Goal: Task Accomplishment & Management: Manage account settings

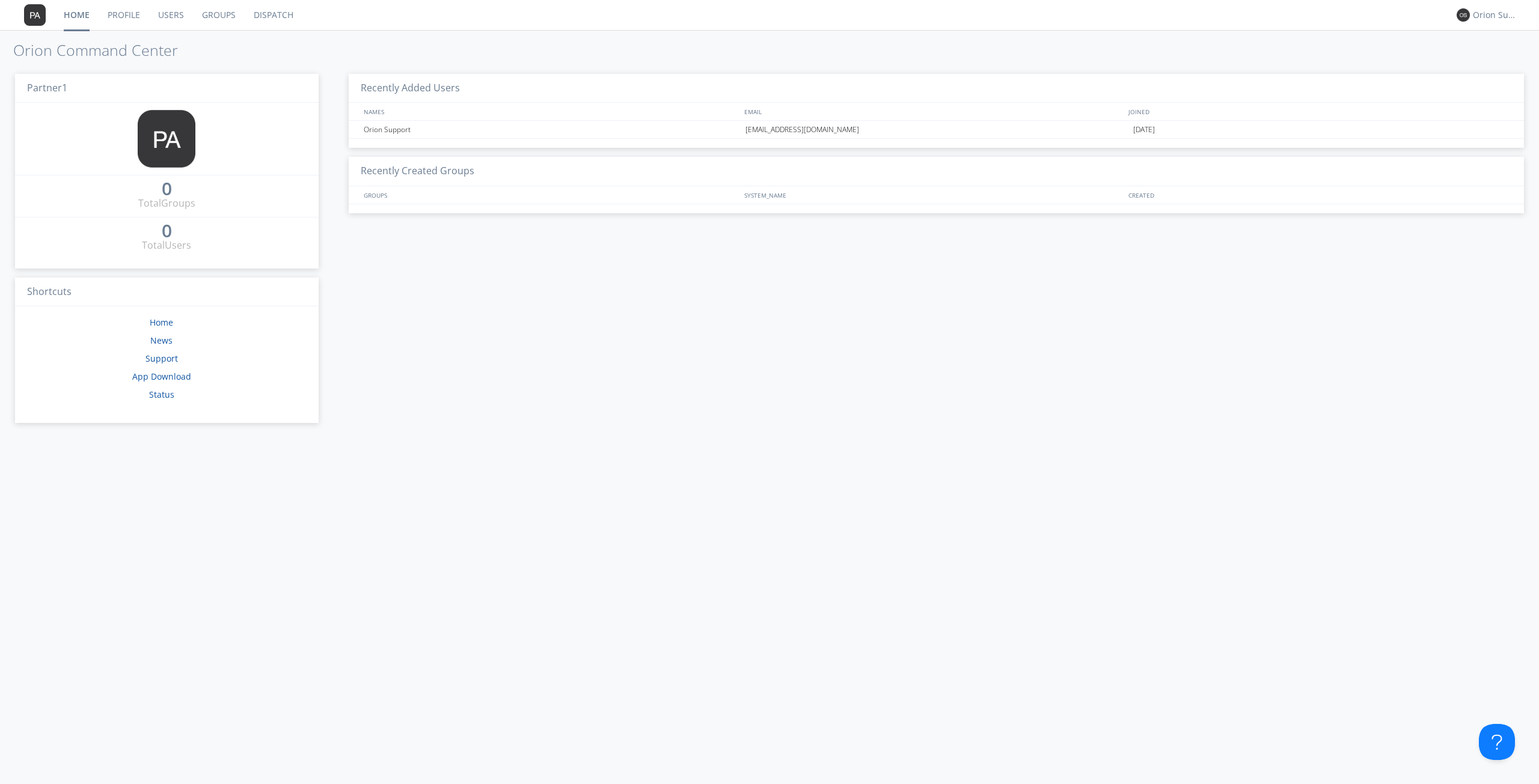
click at [143, 25] on link "Profile" at bounding box center [124, 15] width 51 height 30
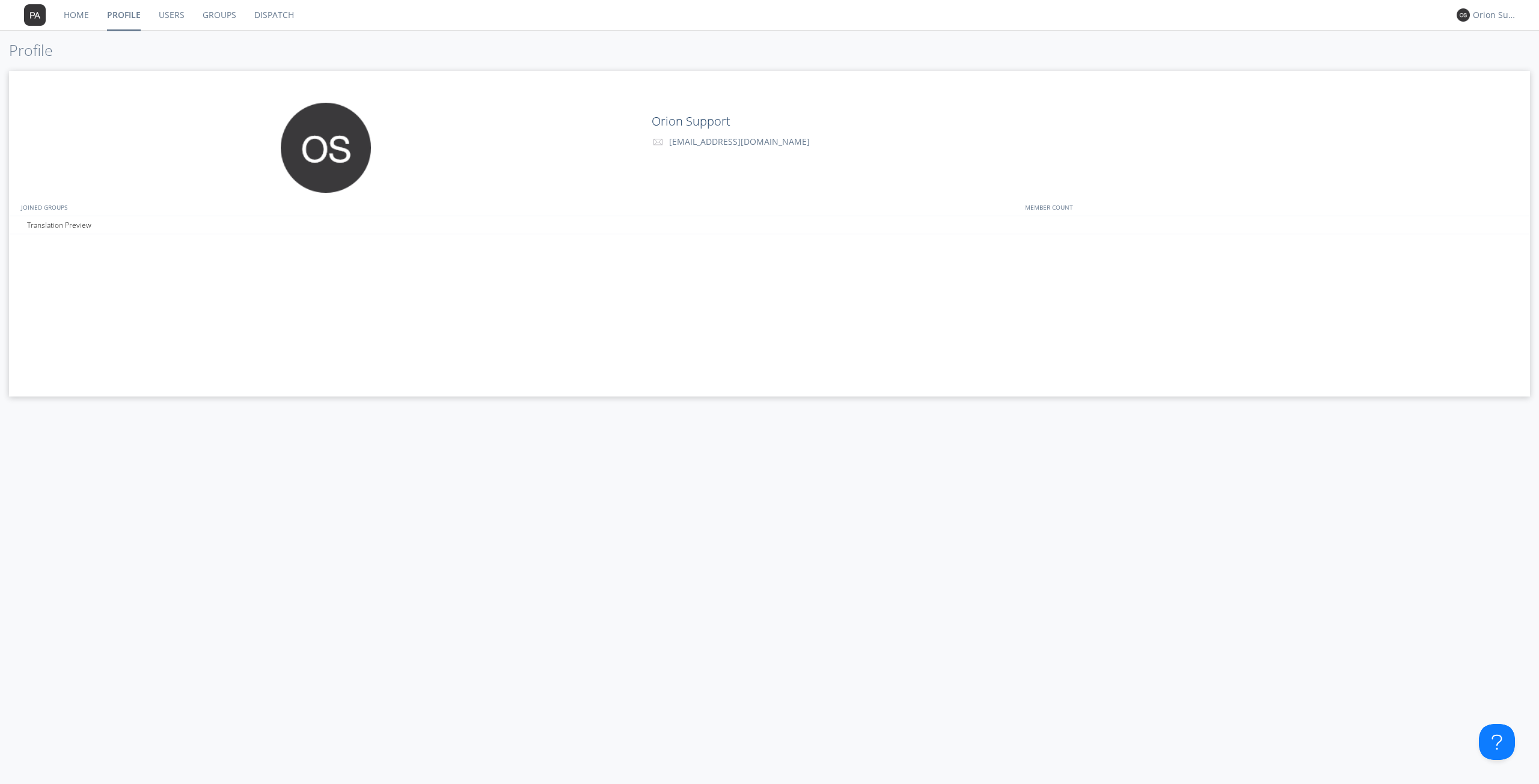
click at [158, 24] on link "Users" at bounding box center [172, 15] width 44 height 30
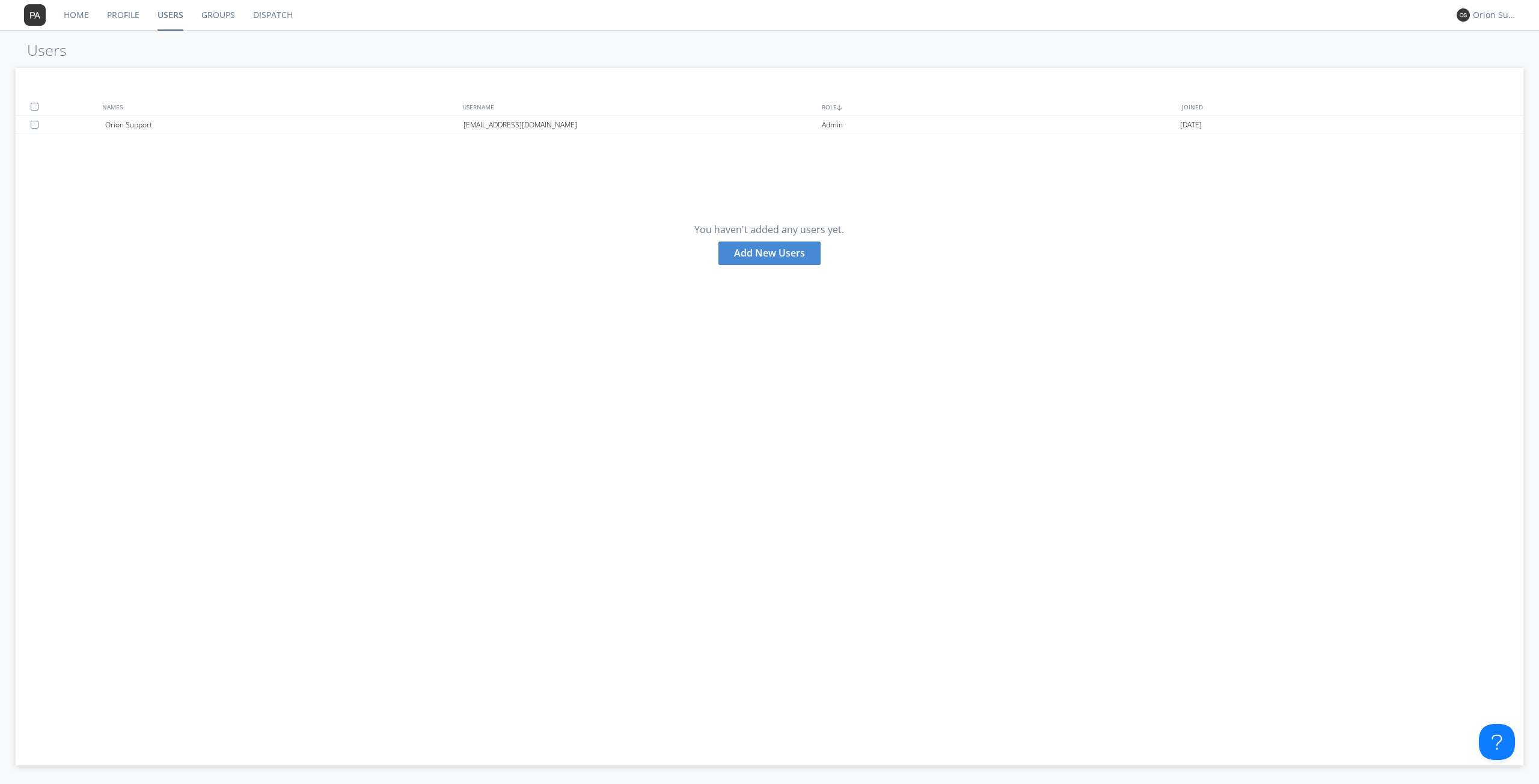
click at [791, 258] on div "Add New Users" at bounding box center [769, 253] width 102 height 24
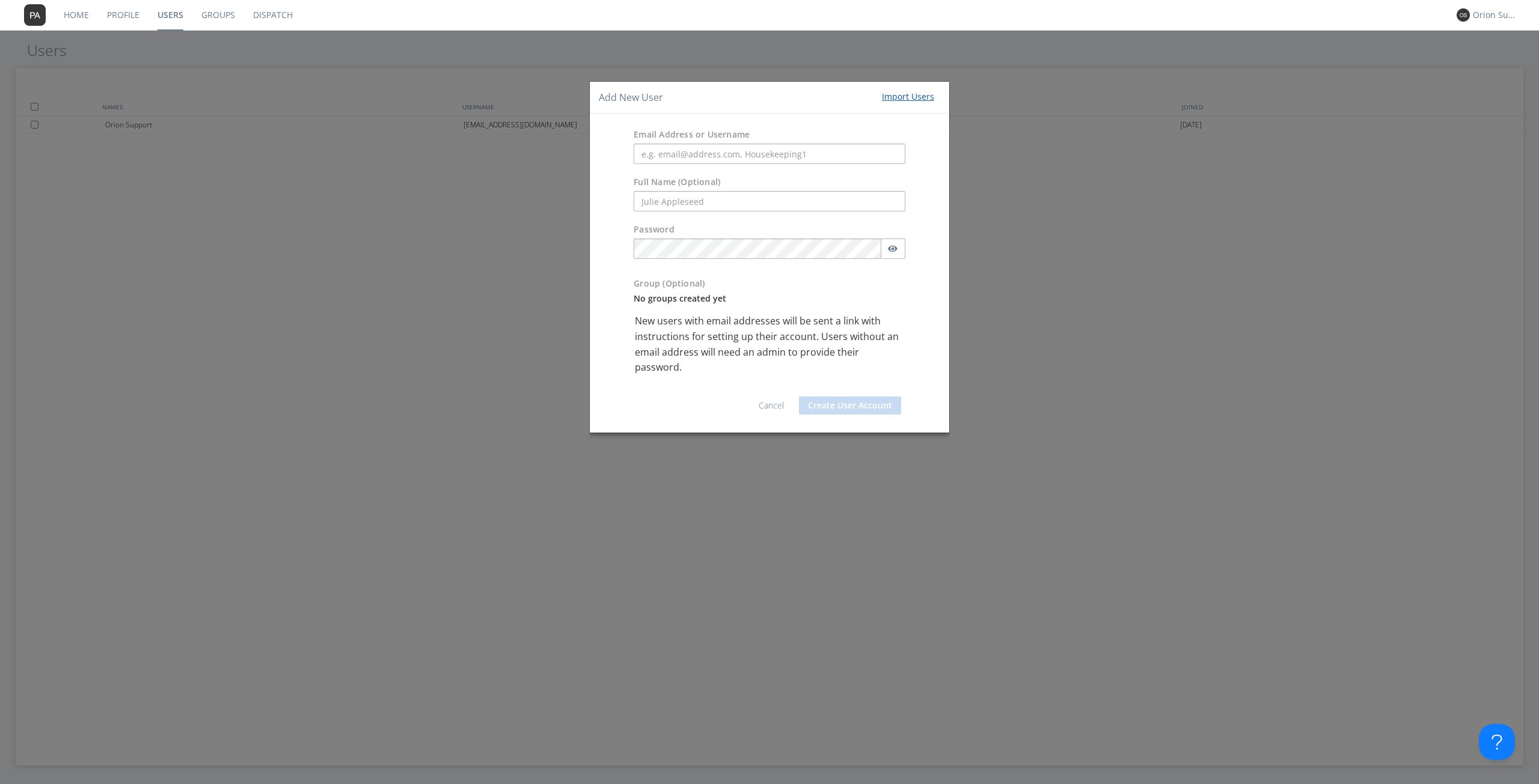
click at [683, 166] on div "Email Address or Username" at bounding box center [770, 147] width 360 height 48
click at [684, 165] on div "Email Address or Username" at bounding box center [770, 147] width 360 height 48
click at [688, 160] on input "text" at bounding box center [770, 153] width 272 height 20
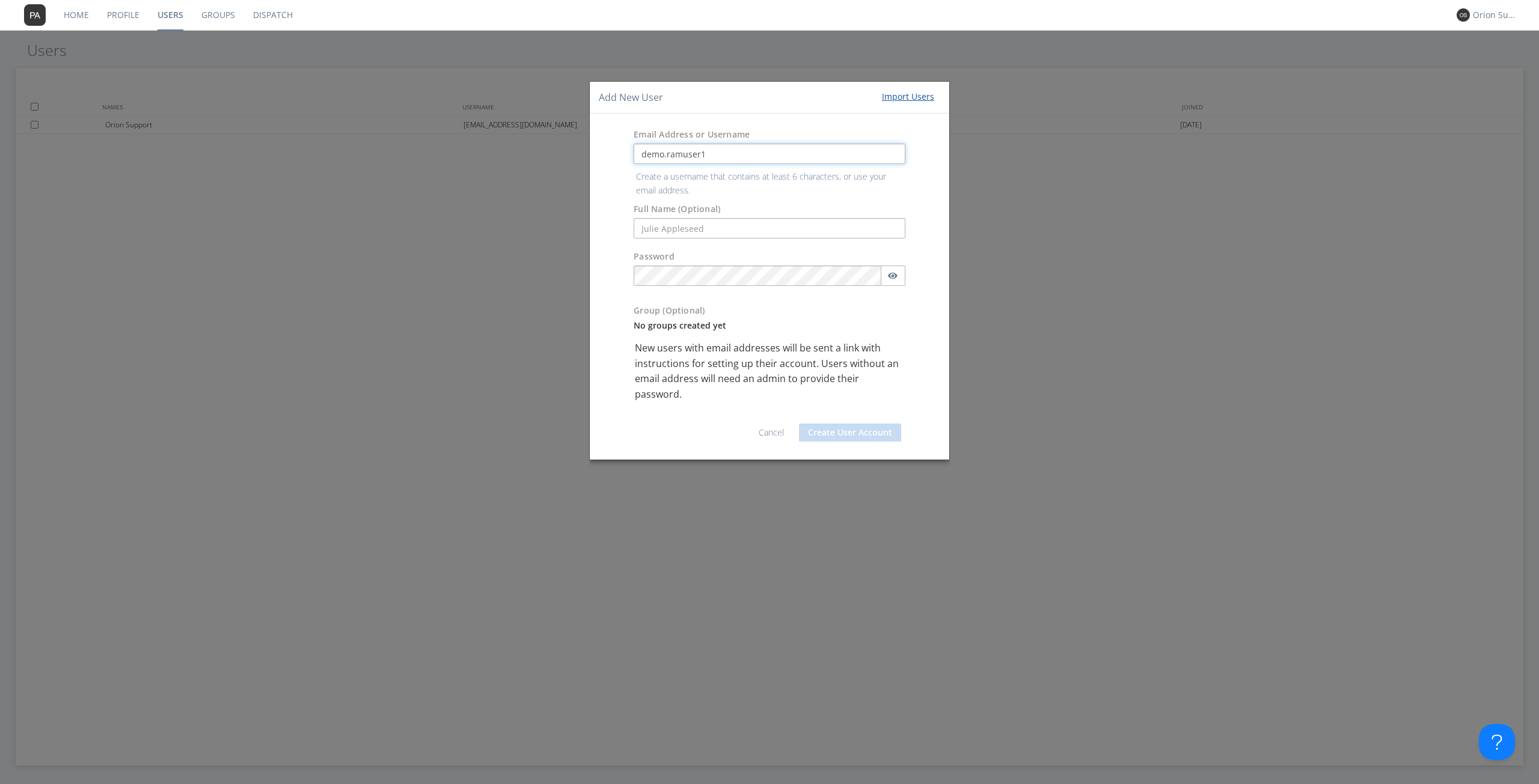
type input "demo.ramuser1"
click at [691, 224] on form "Email Address or Username demo.ramuser1 Create a username that contains at leas…" at bounding box center [770, 287] width 342 height 328
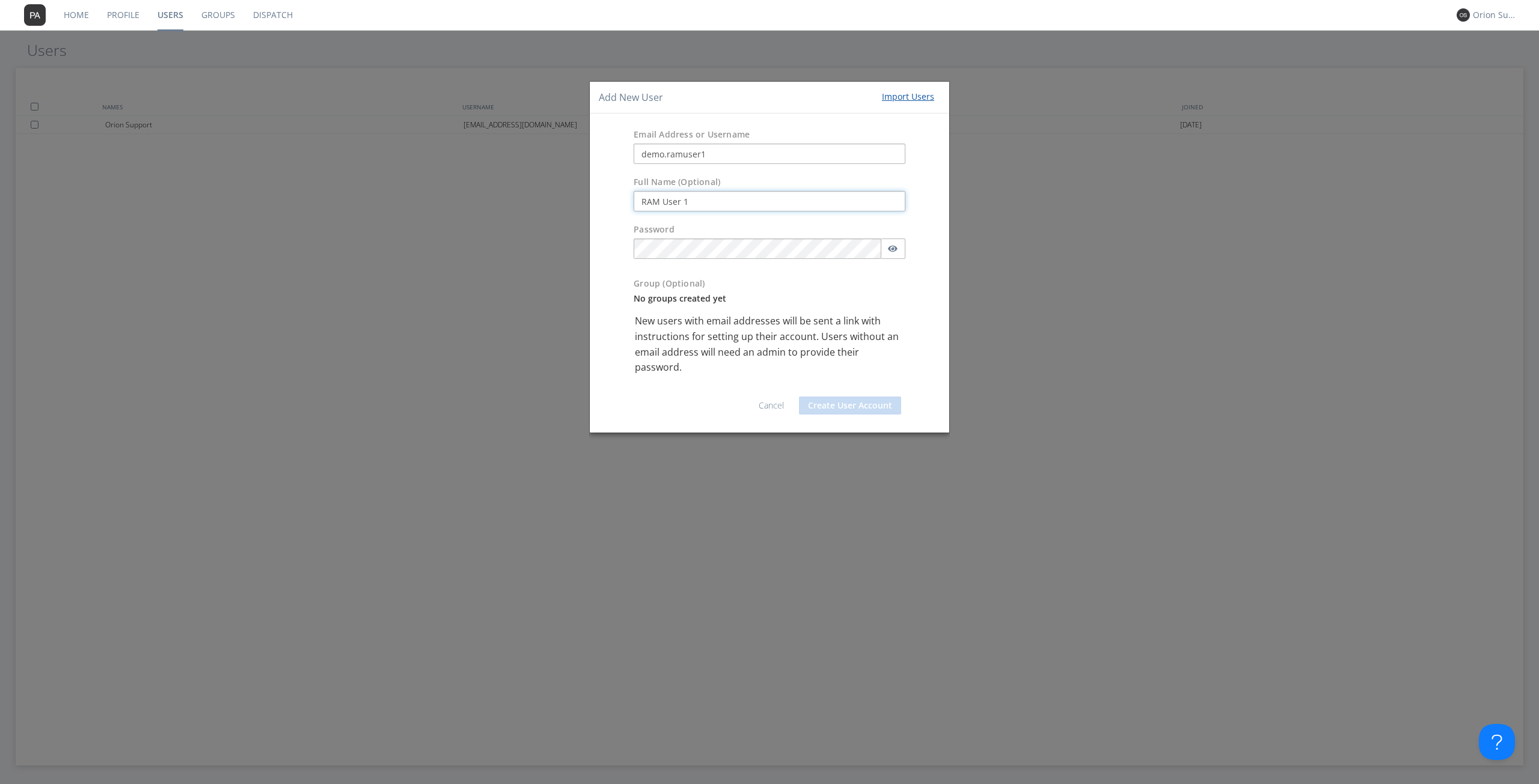
type input "RAM User 1"
click at [630, 242] on div "Password" at bounding box center [770, 244] width 290 height 42
click at [890, 243] on button "button" at bounding box center [893, 248] width 25 height 20
click at [774, 249] on input "demoram" at bounding box center [756, 248] width 247 height 20
type input "demoram"
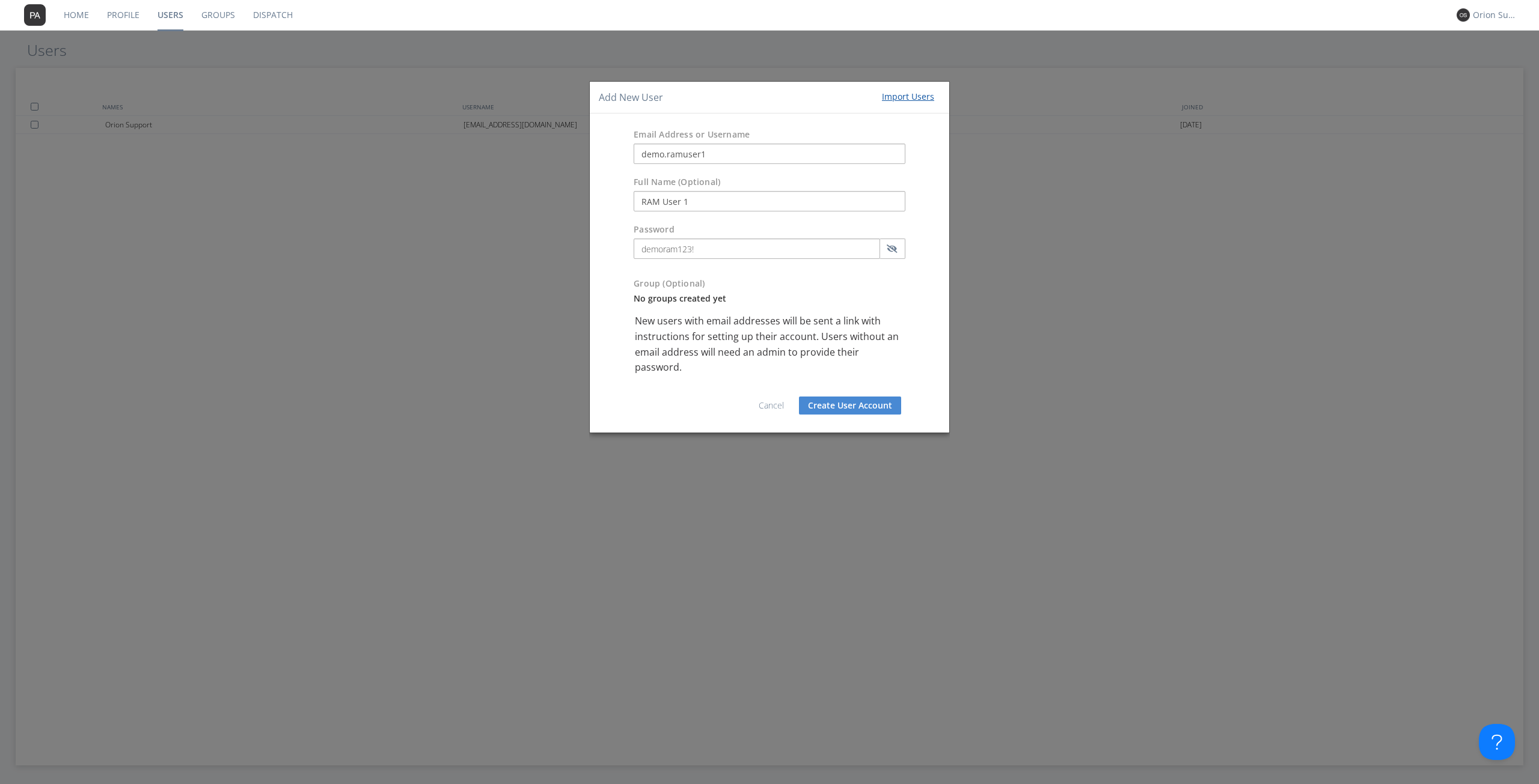
click at [770, 270] on div "Password [SECURITY_DATA]" at bounding box center [770, 245] width 360 height 54
click at [704, 204] on input "RAM User 1" at bounding box center [770, 201] width 272 height 20
drag, startPoint x: 725, startPoint y: 158, endPoint x: 619, endPoint y: 147, distance: 106.6
click at [619, 147] on div "Email Address or Username demo.ramuser1" at bounding box center [770, 147] width 360 height 48
click at [696, 200] on input "RAM User 1" at bounding box center [770, 201] width 272 height 20
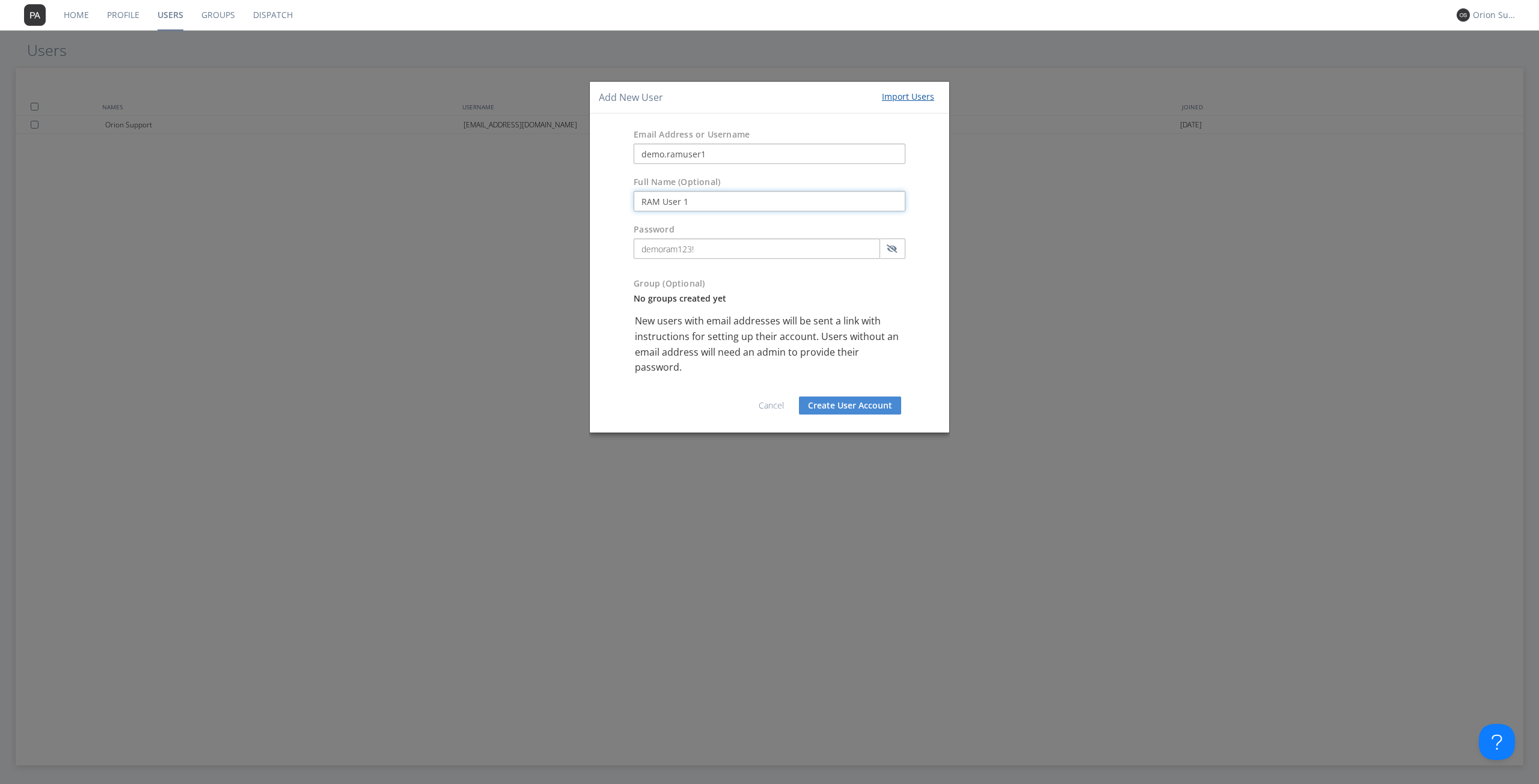
click at [706, 196] on input "RAM User 1" at bounding box center [770, 201] width 272 height 20
drag, startPoint x: 694, startPoint y: 238, endPoint x: 697, endPoint y: 251, distance: 13.3
click at [694, 239] on div "Password [SECURITY_DATA]" at bounding box center [770, 241] width 272 height 35
click at [721, 264] on div "Password [SECURITY_DATA]" at bounding box center [770, 244] width 290 height 42
click at [729, 252] on input "demoram123!" at bounding box center [756, 248] width 247 height 20
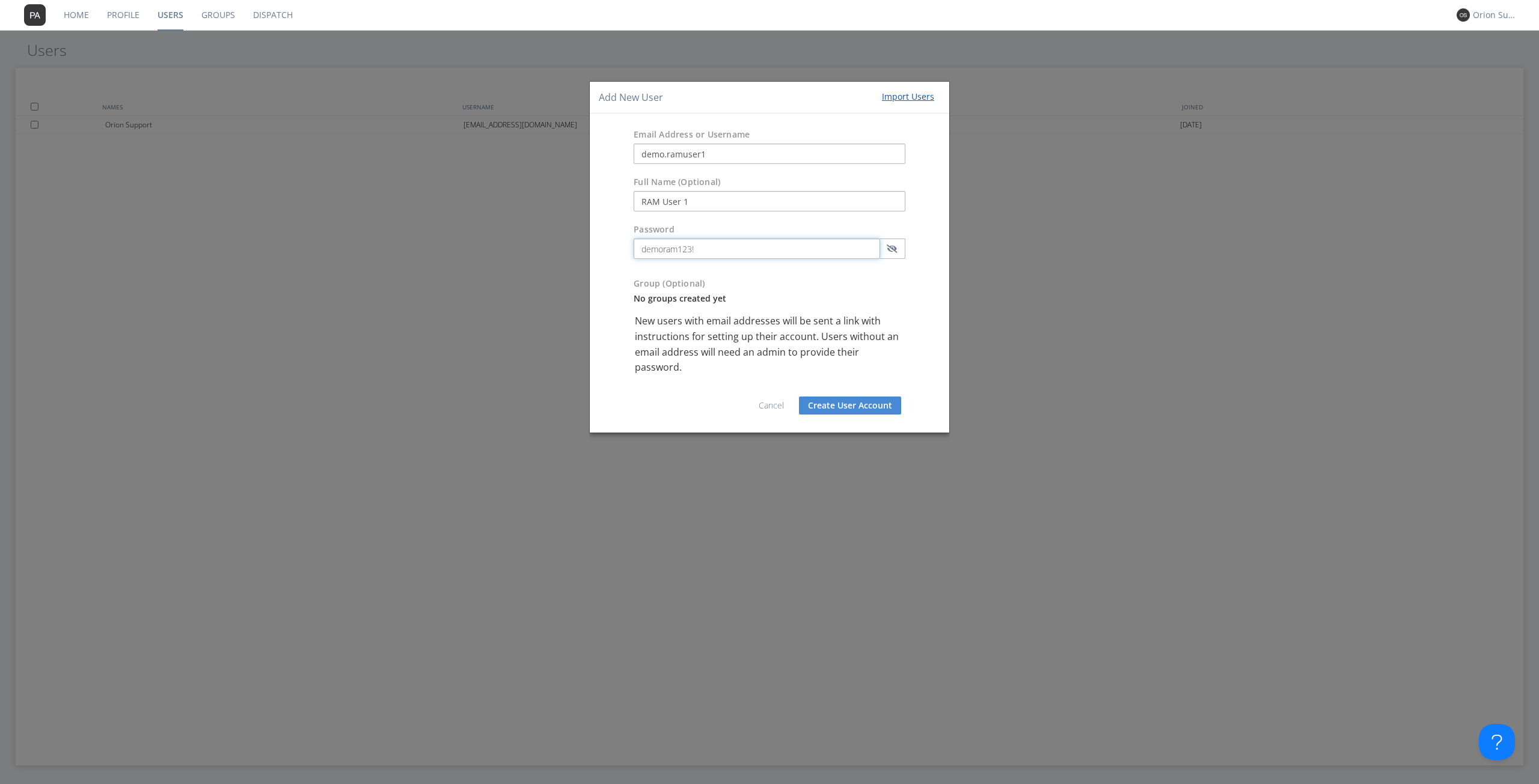
drag, startPoint x: 738, startPoint y: 249, endPoint x: 599, endPoint y: 249, distance: 139.0
click at [599, 249] on div "Password [SECURITY_DATA]" at bounding box center [770, 245] width 360 height 54
click at [674, 251] on input "demoram123!" at bounding box center [756, 248] width 247 height 20
click at [722, 258] on input "demoram123!" at bounding box center [756, 248] width 247 height 20
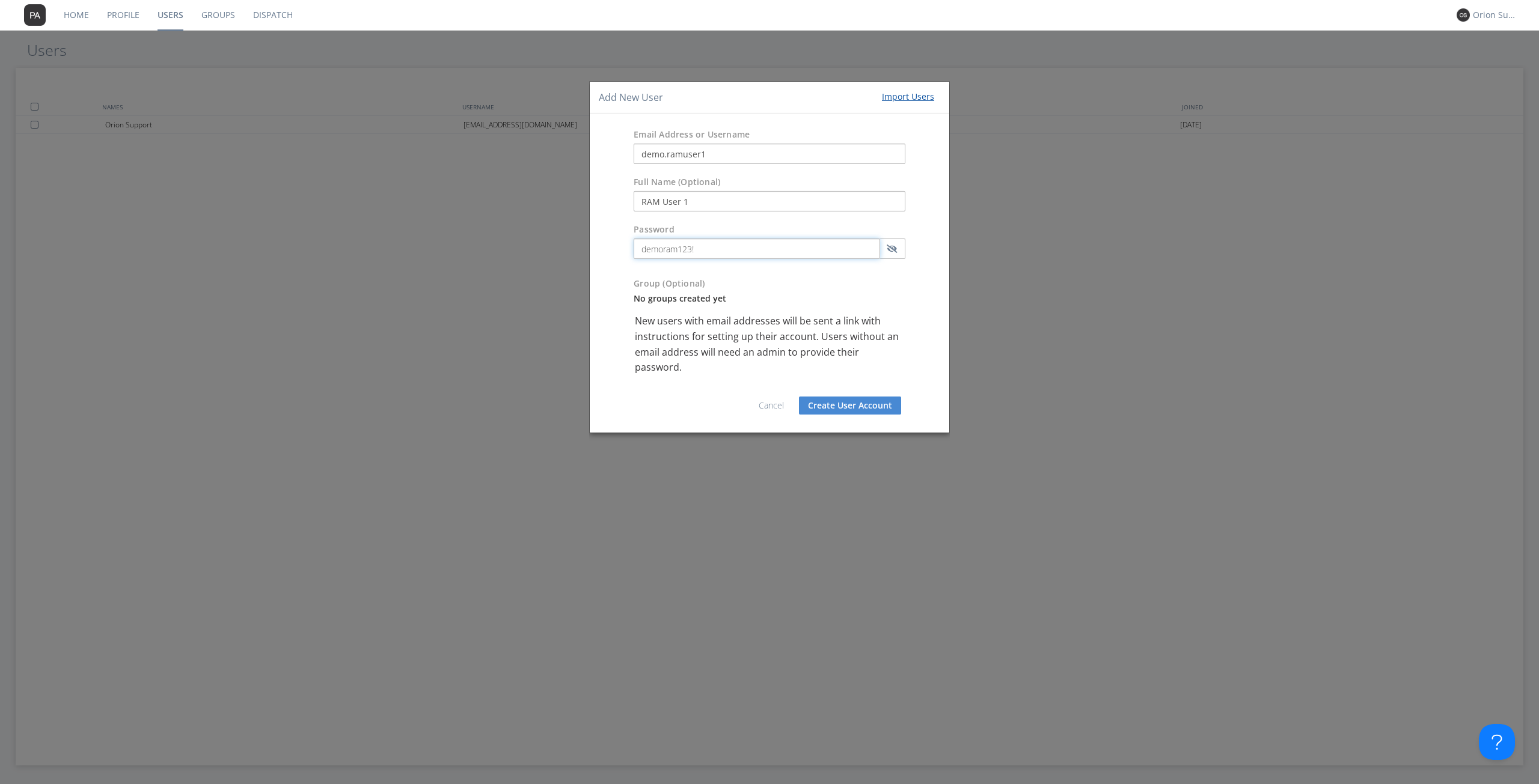
click at [681, 247] on input "demoram123!" at bounding box center [756, 248] width 247 height 20
click at [727, 253] on input "demo123!" at bounding box center [756, 248] width 247 height 20
drag, startPoint x: 724, startPoint y: 242, endPoint x: 646, endPoint y: 242, distance: 78.0
click at [646, 242] on input "demo123!" at bounding box center [756, 248] width 247 height 20
click at [716, 242] on input "demo123!" at bounding box center [756, 248] width 247 height 20
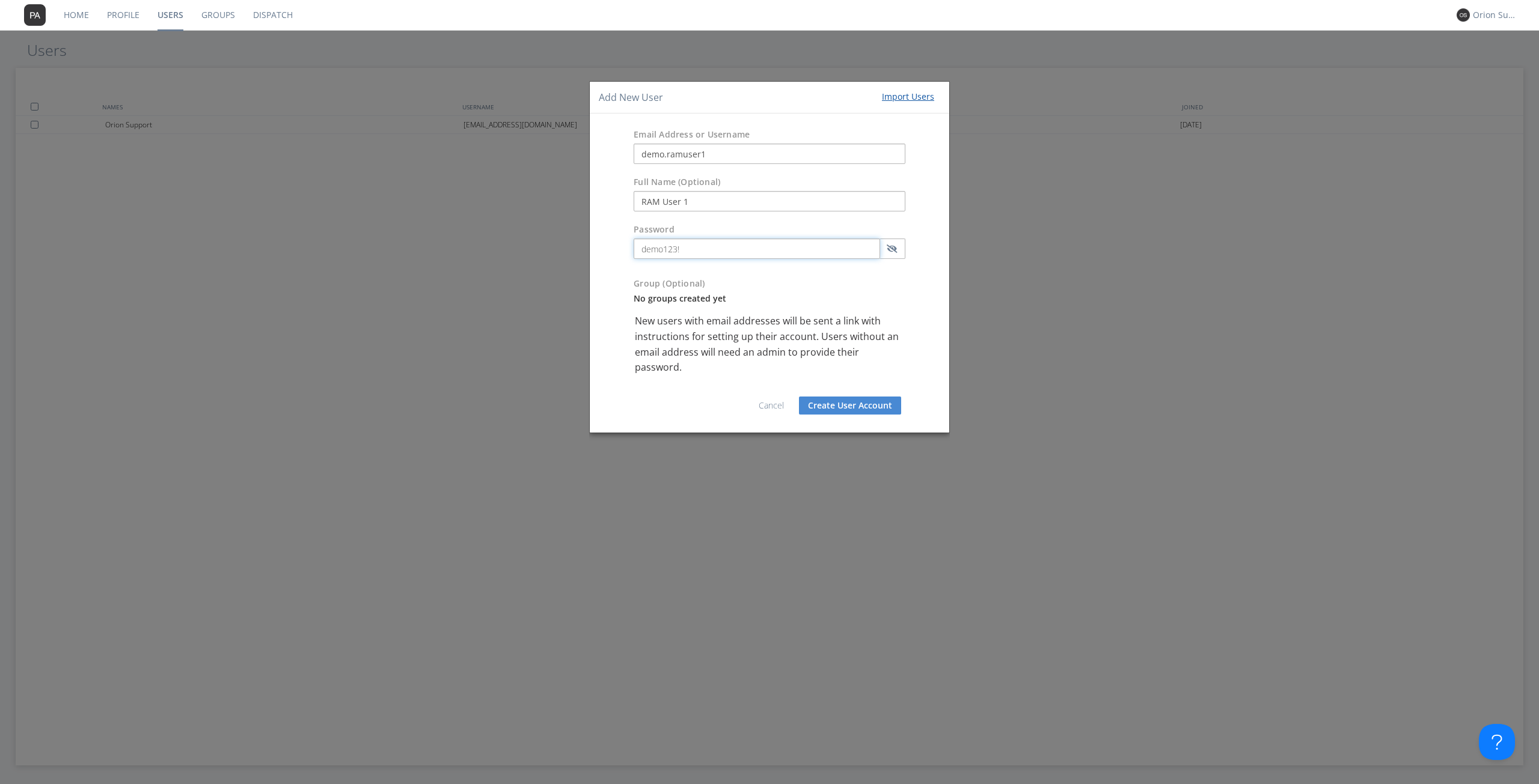
type input "demo123!"
click at [710, 220] on div "Password [SECURITY_DATA]" at bounding box center [770, 245] width 360 height 54
click at [827, 401] on button "Create User Account" at bounding box center [850, 406] width 102 height 18
drag, startPoint x: 716, startPoint y: 147, endPoint x: 611, endPoint y: 145, distance: 105.0
click at [611, 145] on div "Email Address or Username demo.ramuser1" at bounding box center [770, 147] width 360 height 48
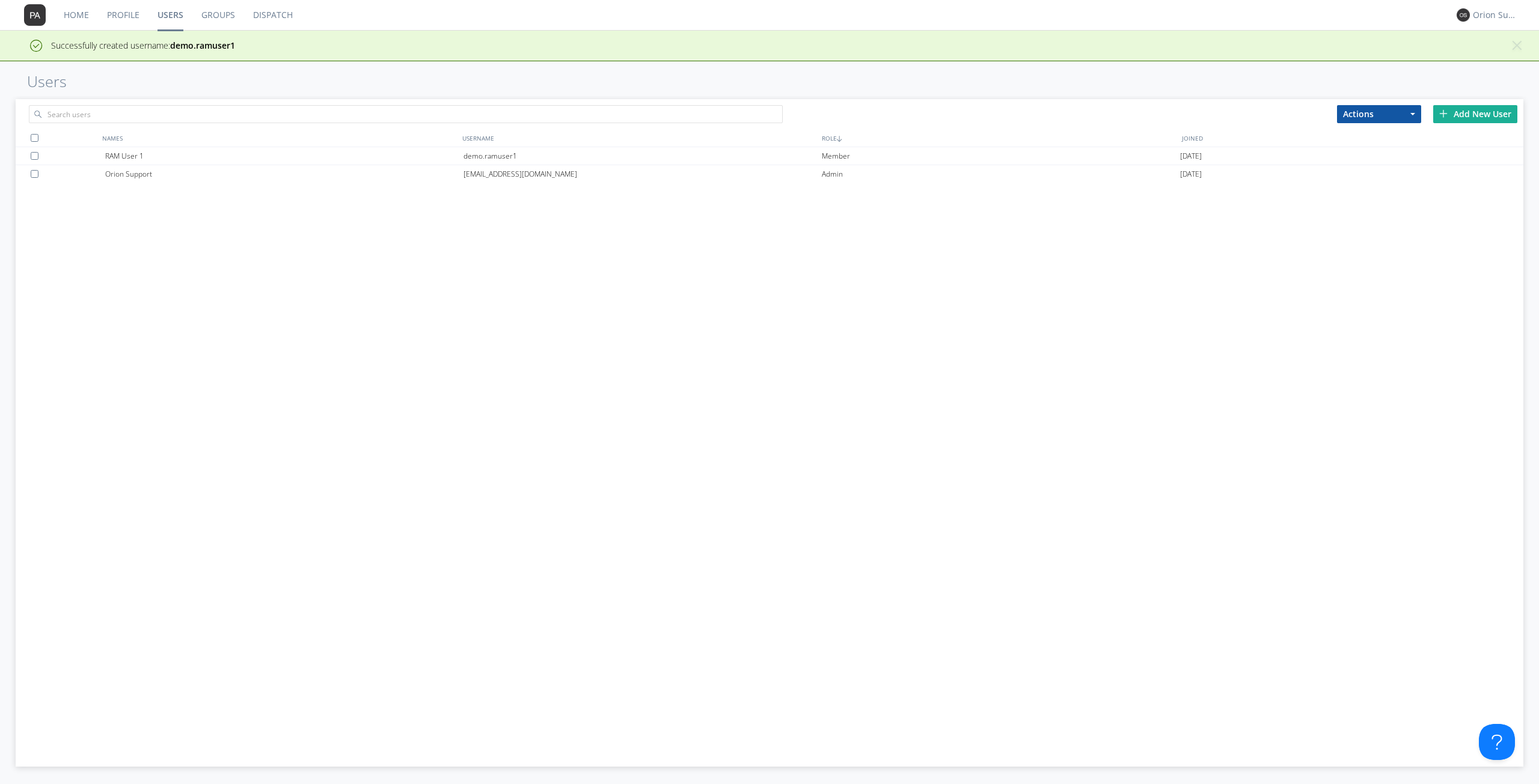
click at [1477, 116] on div "Add New User" at bounding box center [1475, 114] width 84 height 18
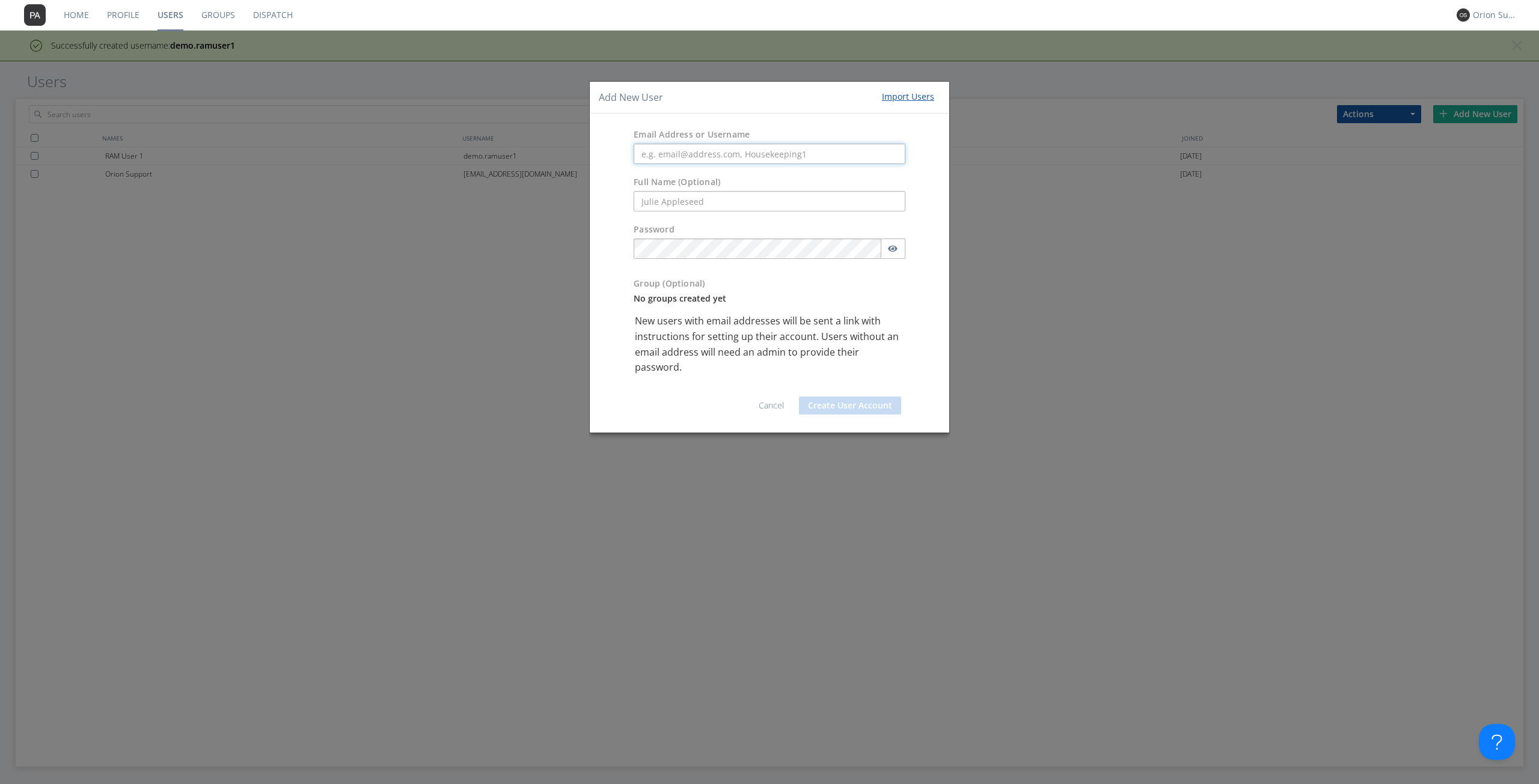
click at [740, 155] on input "text" at bounding box center [770, 153] width 272 height 20
paste input "demo.ramuser1"
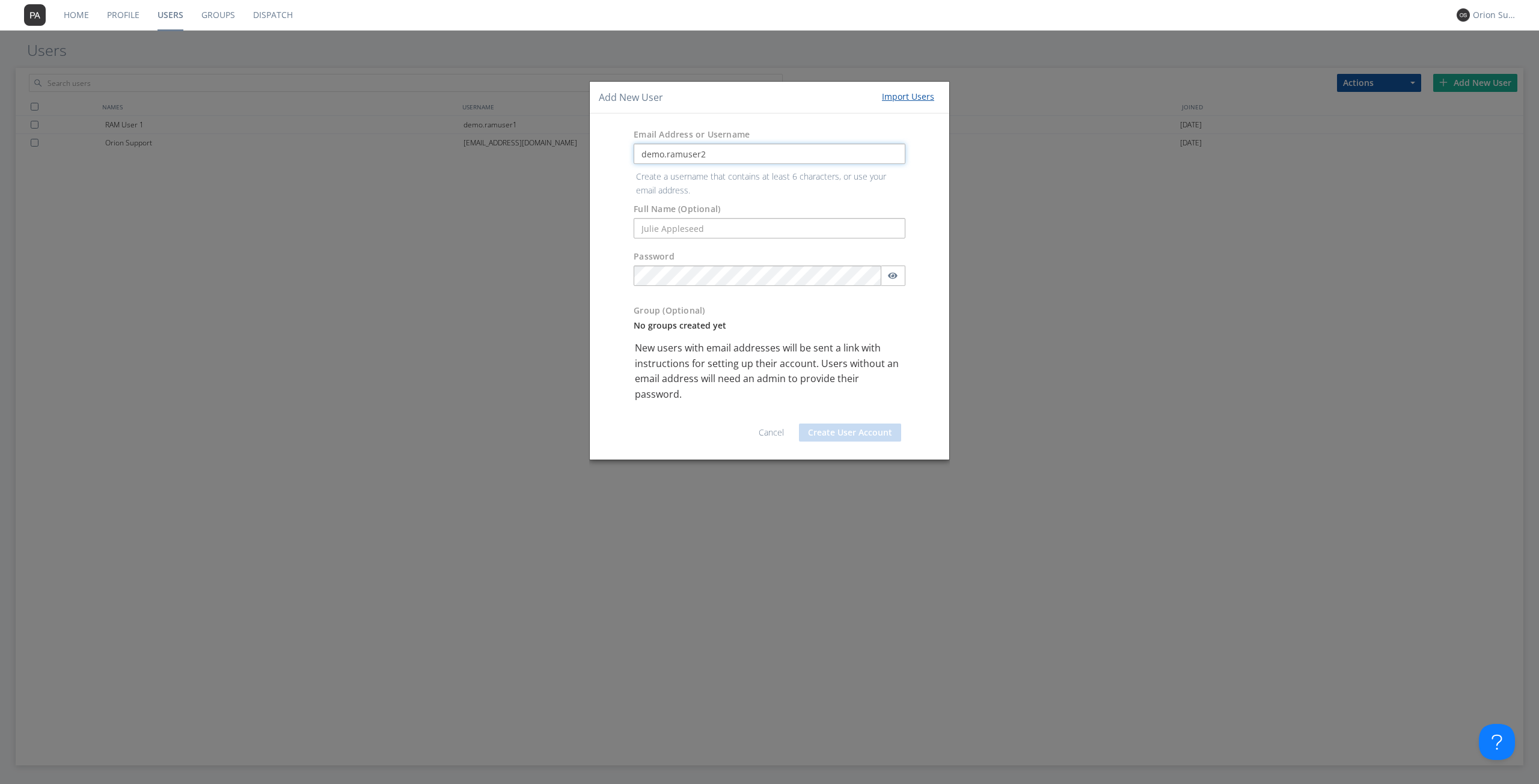
type input "demo.ramuser2"
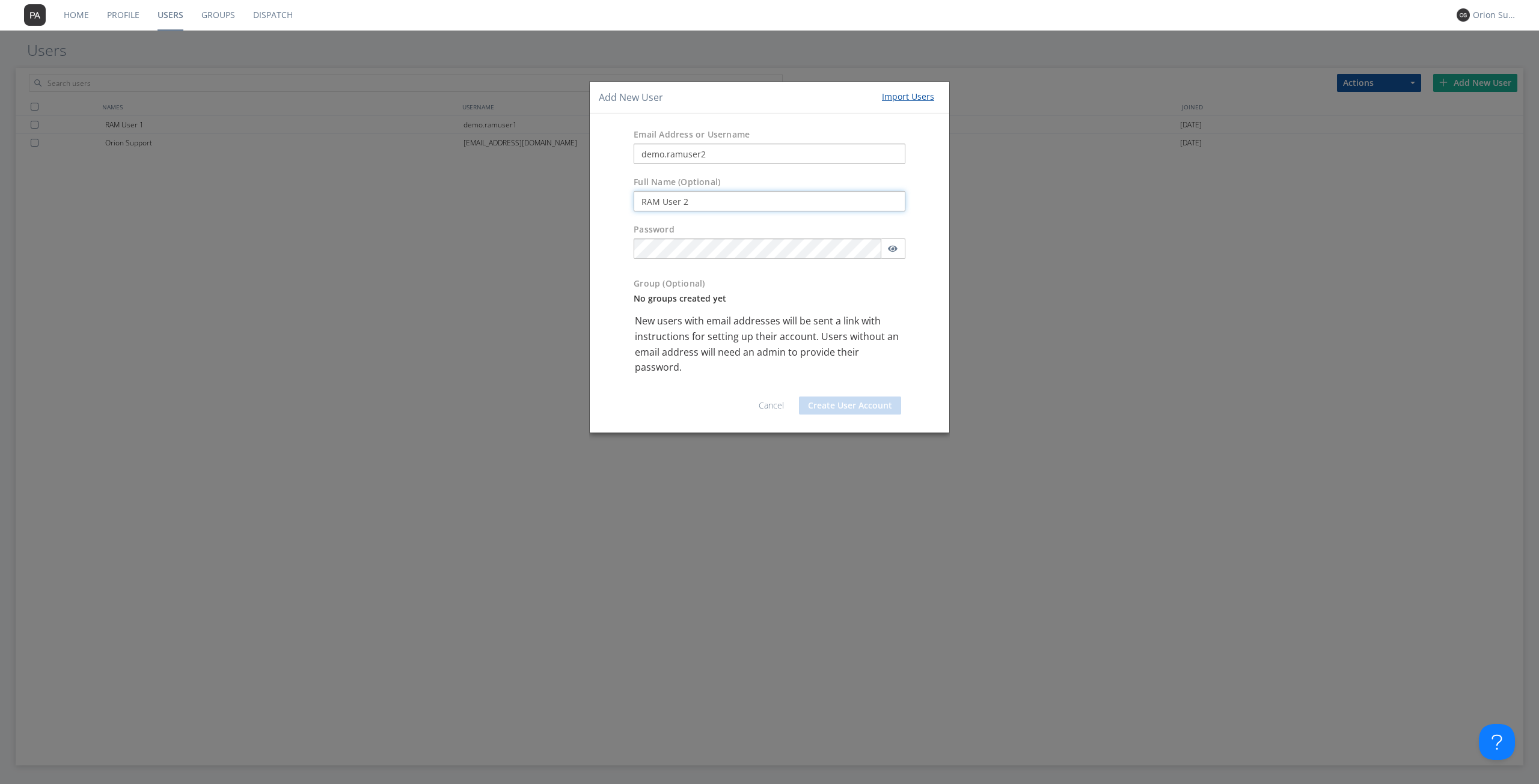
type input "RAM User 2"
click at [897, 242] on button "button" at bounding box center [893, 248] width 25 height 20
drag, startPoint x: 727, startPoint y: 152, endPoint x: 602, endPoint y: 156, distance: 125.1
click at [602, 156] on div "Email Address or Username demo.ramuser2" at bounding box center [770, 147] width 360 height 48
click at [843, 408] on button "Create User Account" at bounding box center [850, 406] width 102 height 18
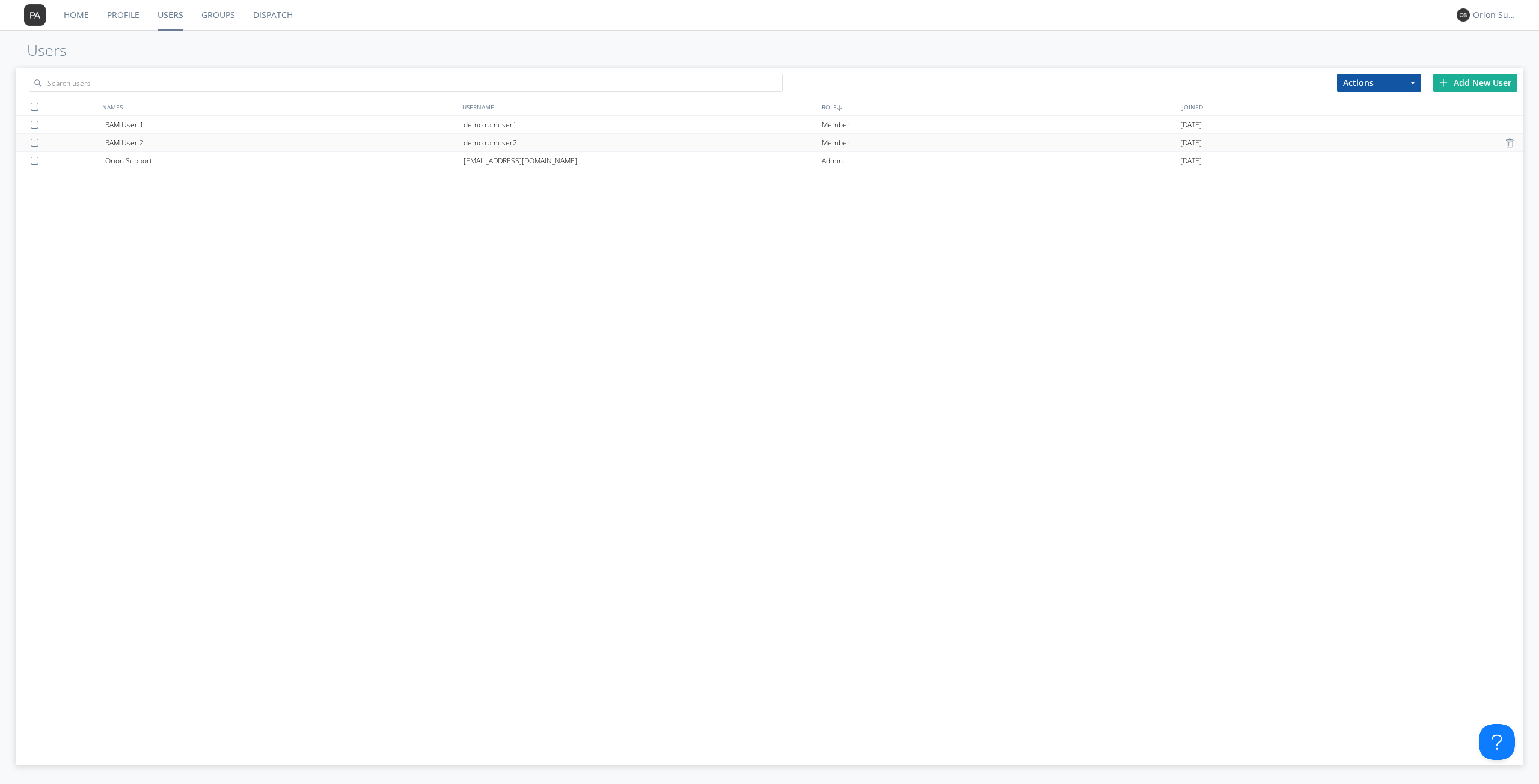
drag, startPoint x: 394, startPoint y: 342, endPoint x: 876, endPoint y: 134, distance: 525.0
click at [411, 335] on div "RAM User 1 demo.ramuser1 Member [DATE] RAM User 2 demo.ramuser2 Member [DATE] O…" at bounding box center [770, 399] width 1508 height 565
click at [1482, 82] on div "Add New User" at bounding box center [1475, 83] width 84 height 18
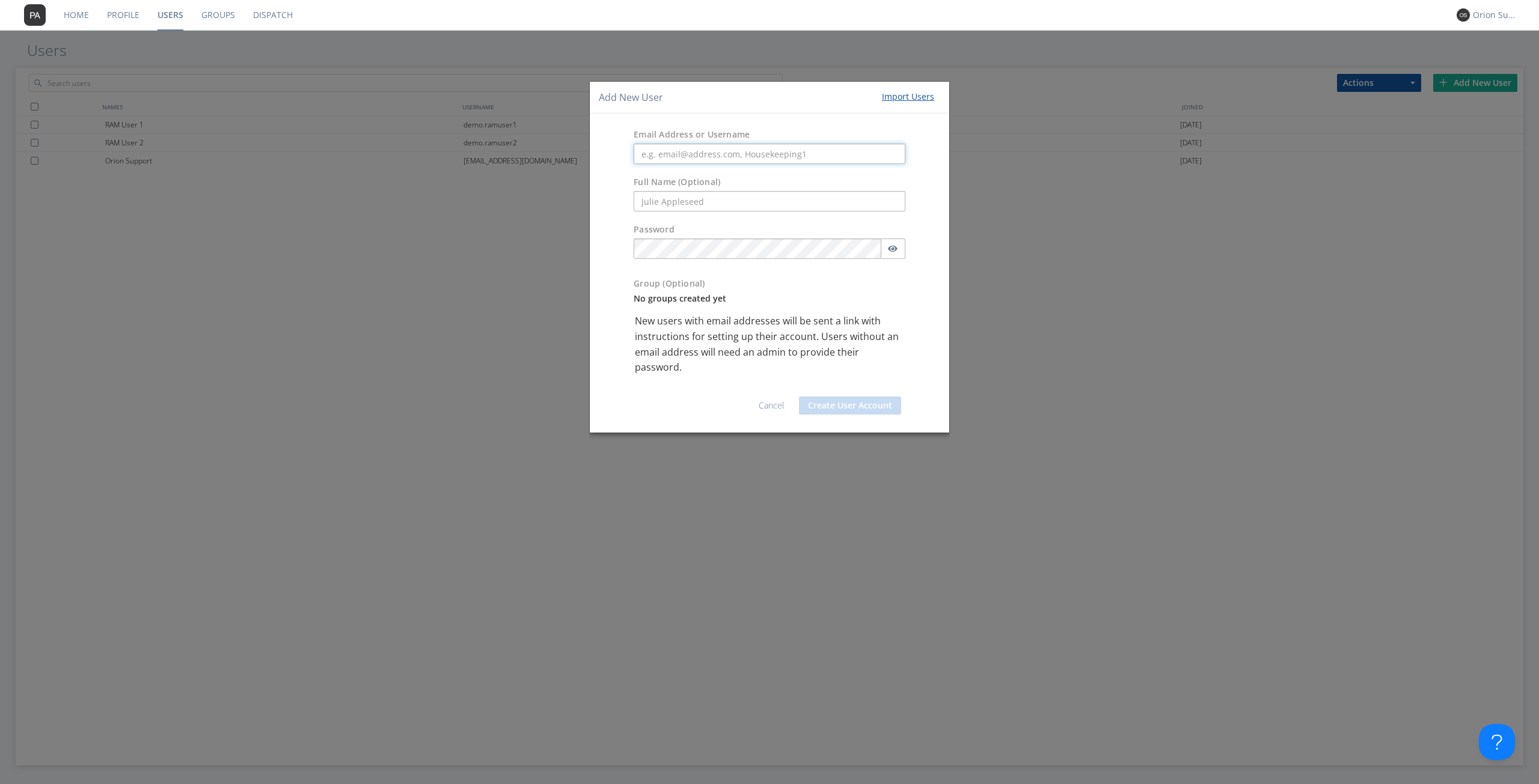
click at [706, 147] on input "text" at bounding box center [770, 153] width 272 height 20
paste input "demo.ramuser2"
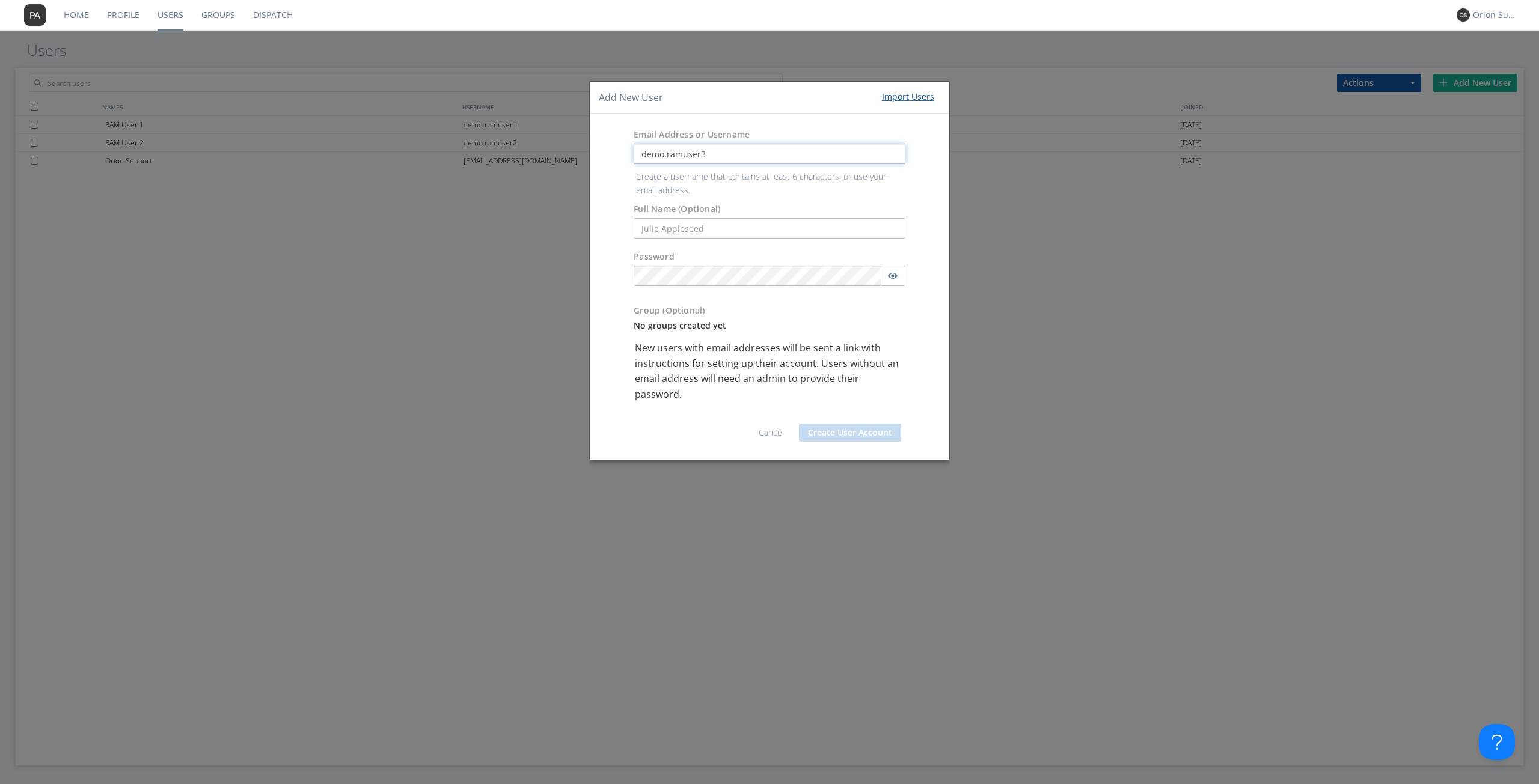
type input "demo.ramuser3"
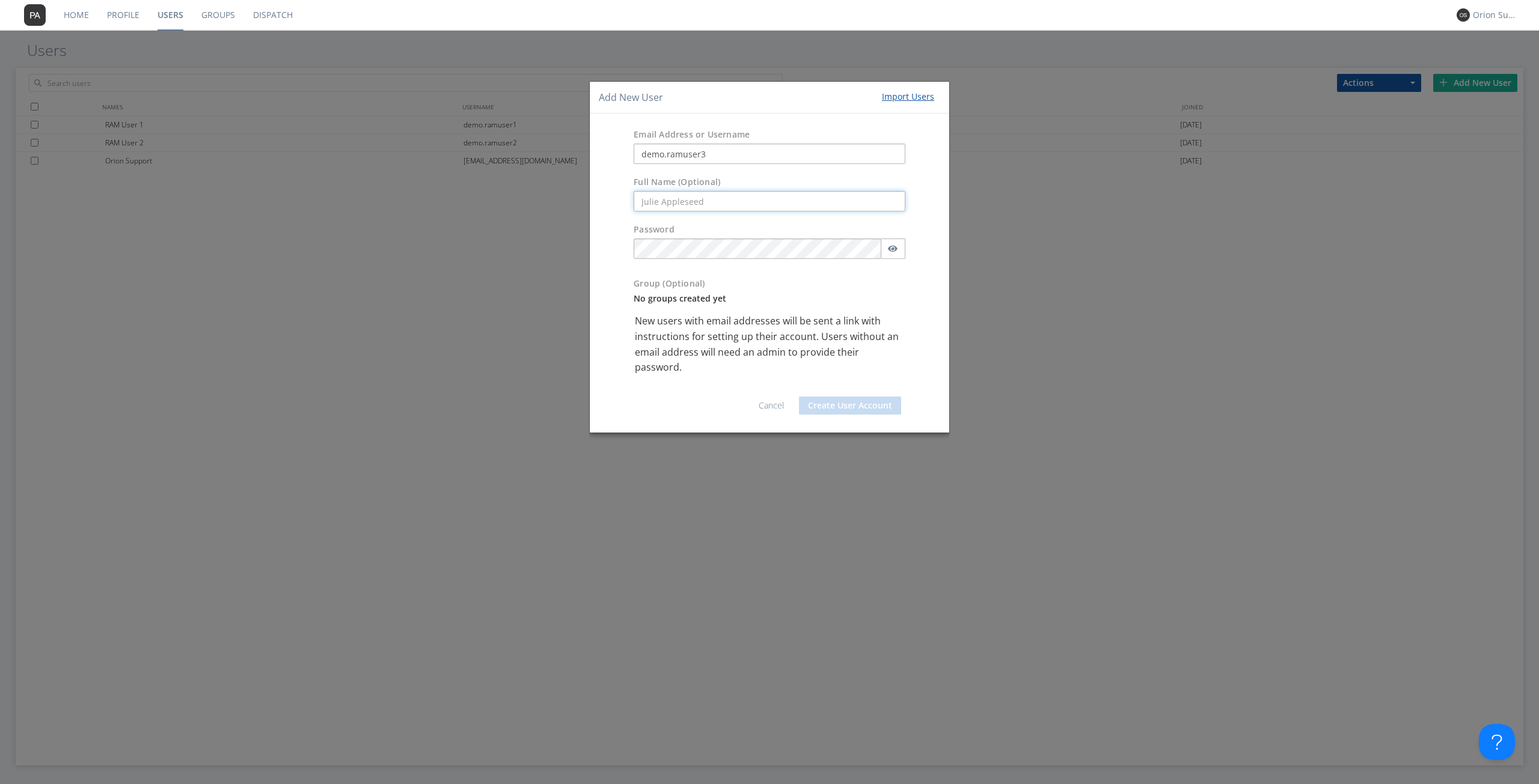
type input "D"
type input "RAM User 3"
click at [893, 240] on div "Password" at bounding box center [770, 241] width 272 height 35
click at [894, 242] on button "button" at bounding box center [893, 248] width 25 height 20
drag, startPoint x: 856, startPoint y: 322, endPoint x: 823, endPoint y: 416, distance: 99.6
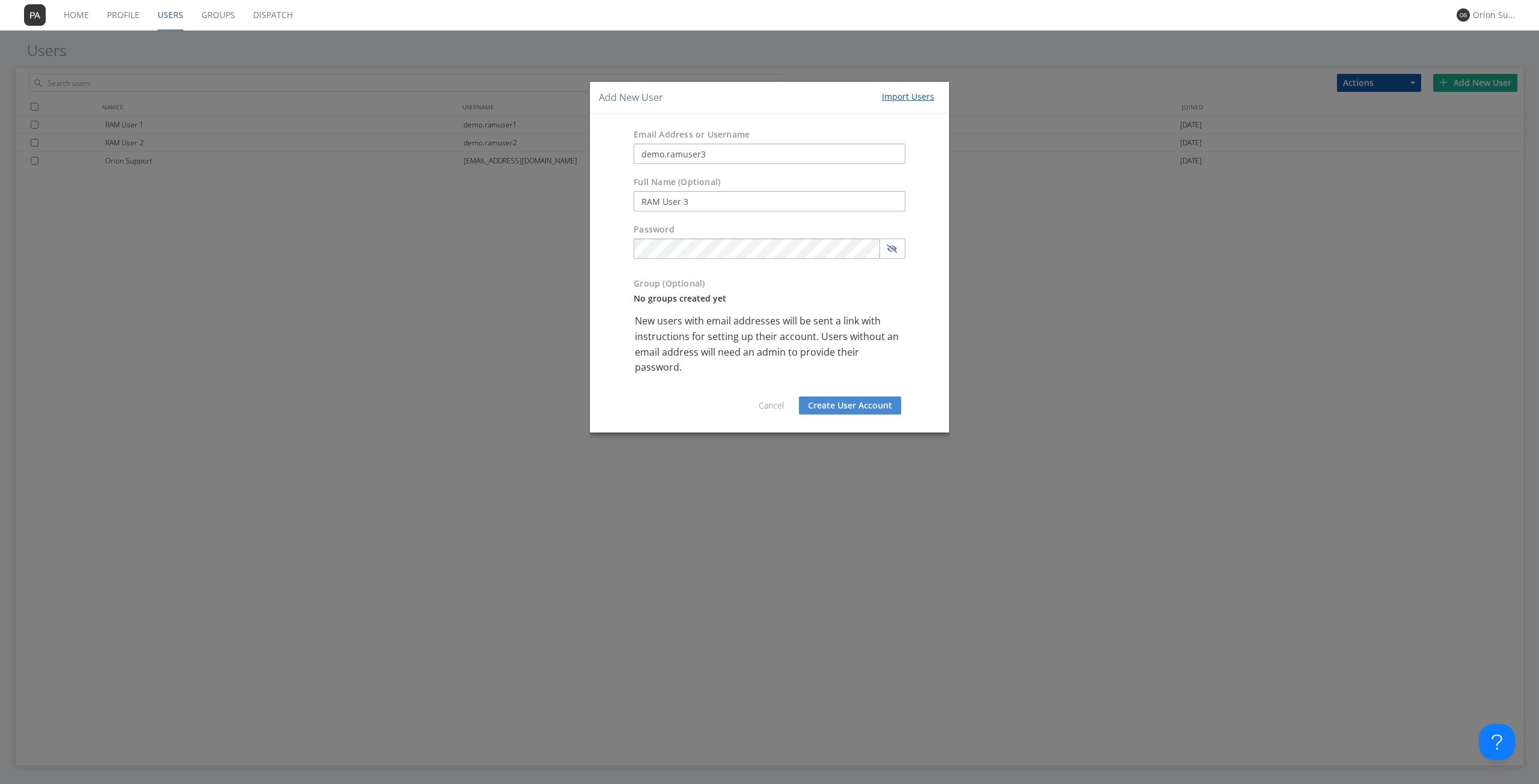
click at [856, 323] on p "New users with email addresses will be sent a link with instructions for settin…" at bounding box center [770, 344] width 270 height 61
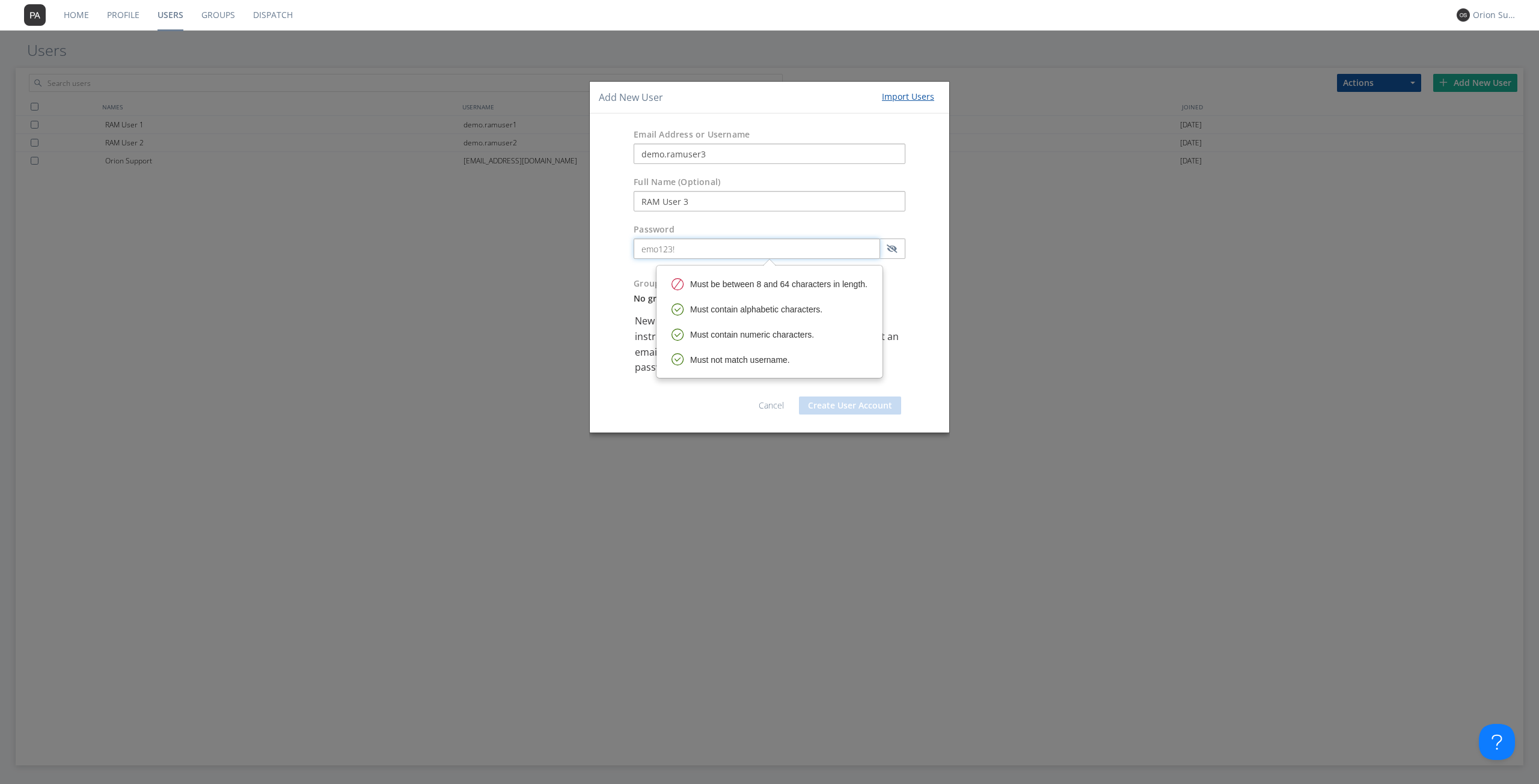
click at [647, 247] on input "emo123!" at bounding box center [756, 248] width 247 height 20
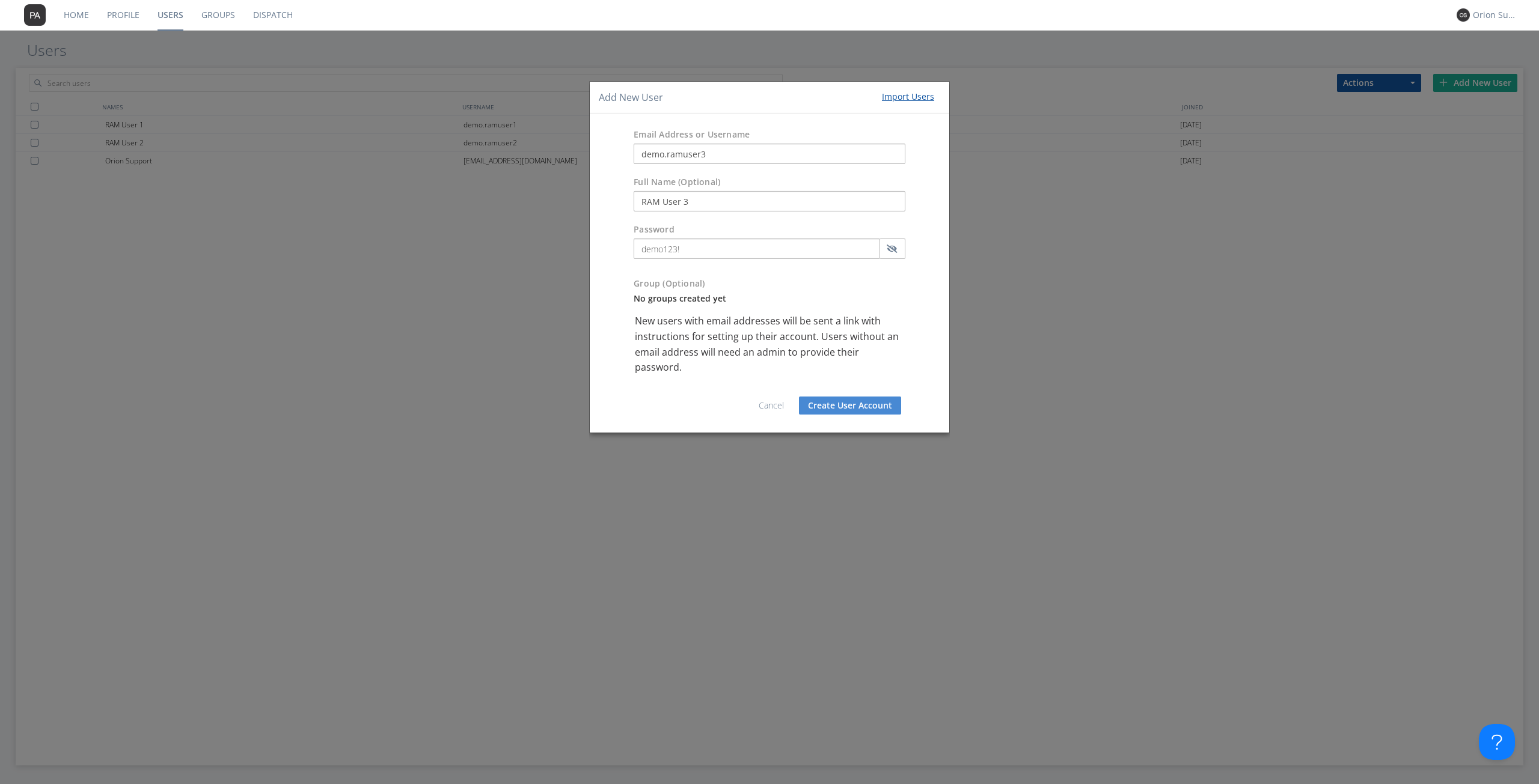
click at [815, 348] on p "New users with email addresses will be sent a link with instructions for settin…" at bounding box center [770, 344] width 270 height 61
click at [842, 409] on button "Create User Account" at bounding box center [850, 406] width 102 height 18
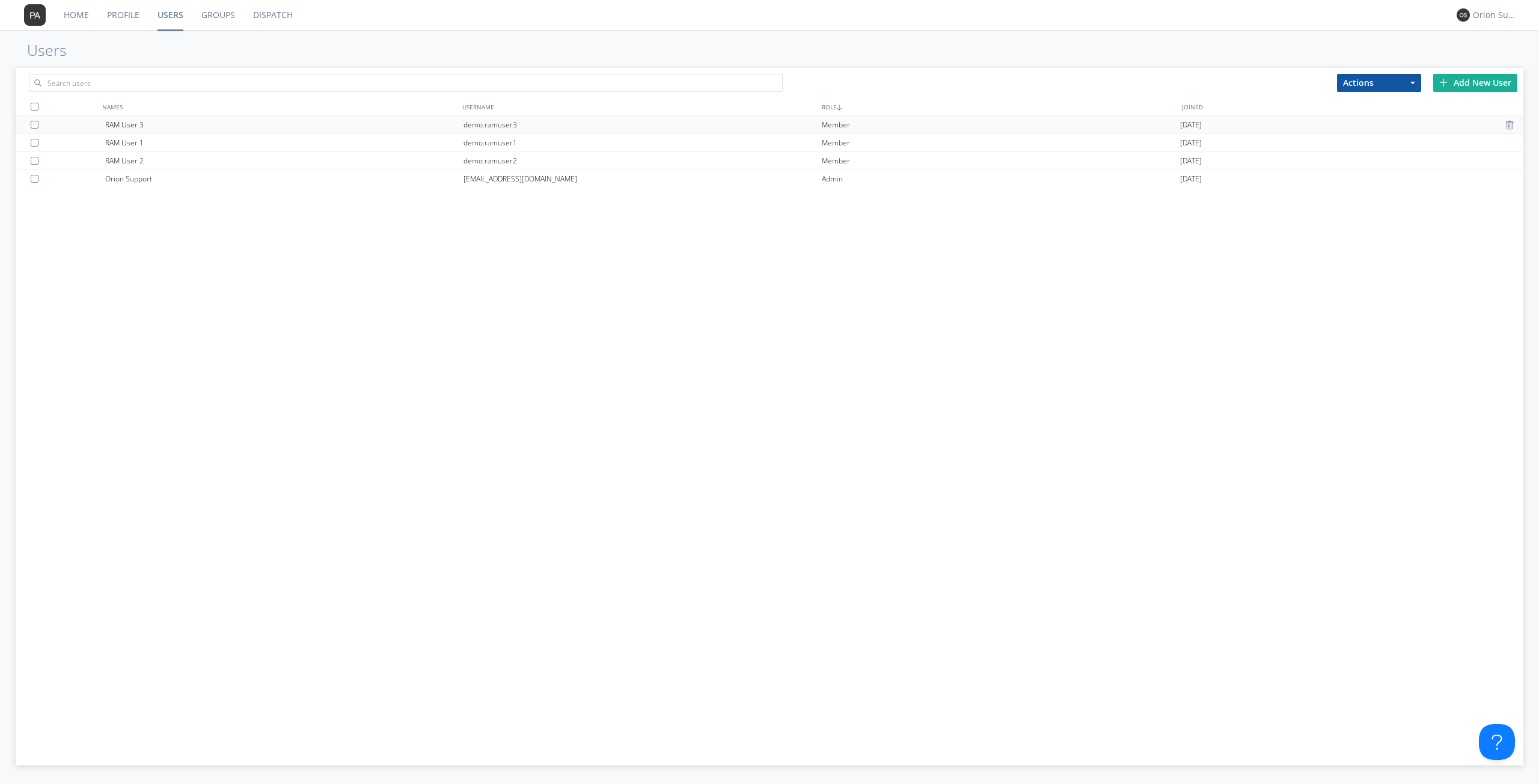
click at [243, 133] on div "RAM User 3" at bounding box center [284, 125] width 358 height 17
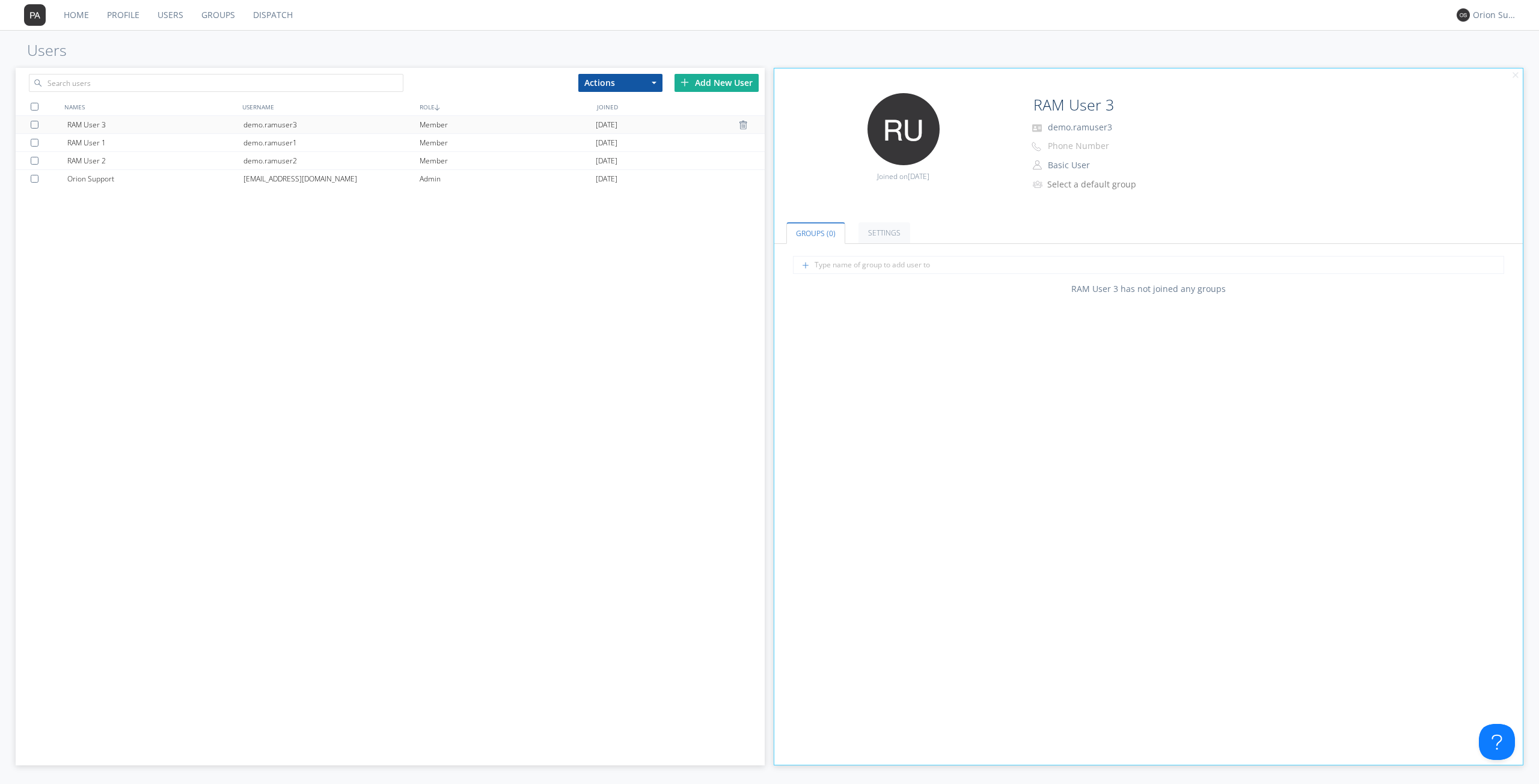
click at [261, 126] on div "demo.ramuser3" at bounding box center [331, 125] width 176 height 17
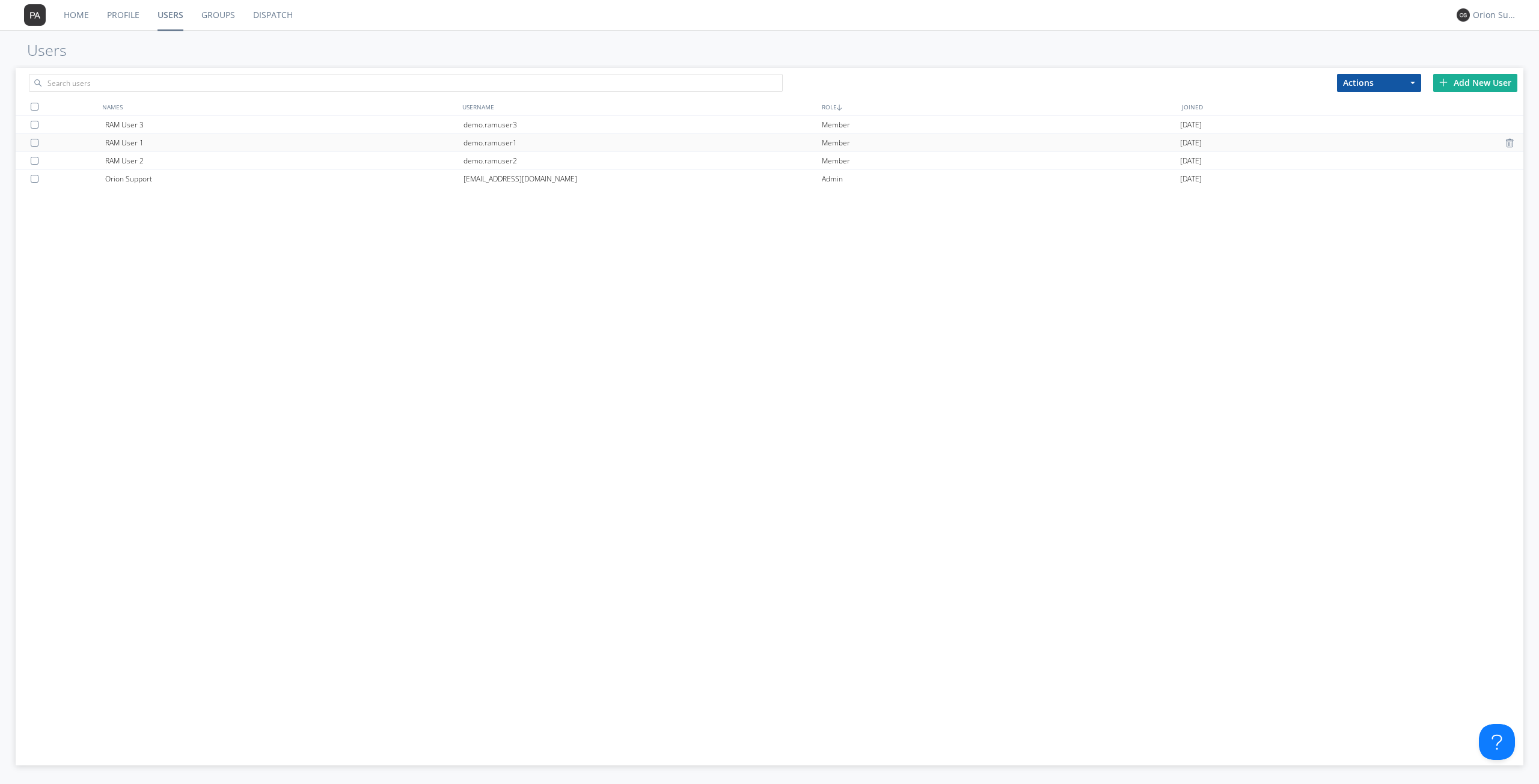
click at [563, 143] on div "demo.ramuser1" at bounding box center [642, 143] width 358 height 17
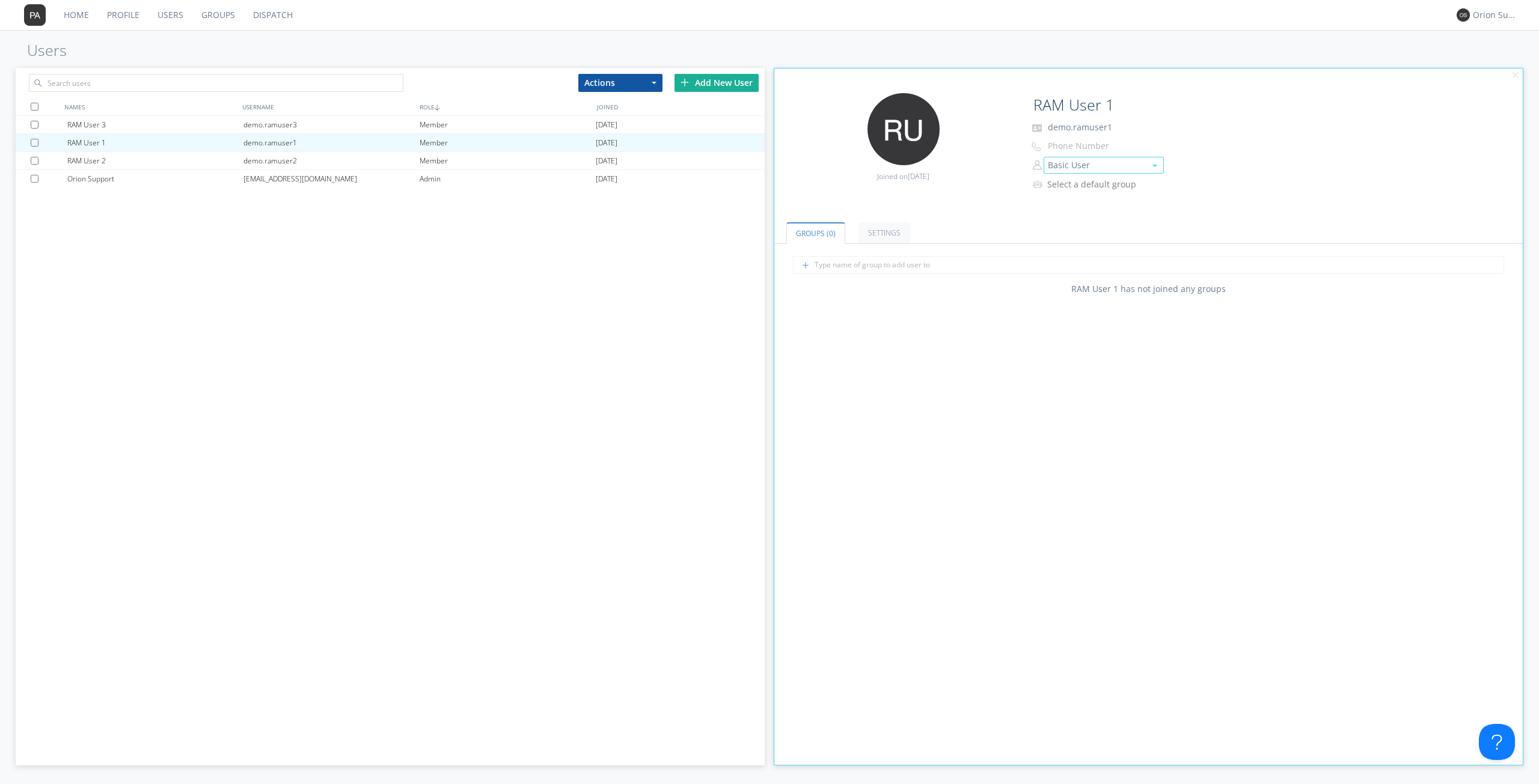
click at [1091, 168] on button "Basic User" at bounding box center [1103, 165] width 120 height 17
click at [1107, 187] on link "Manager" at bounding box center [1103, 184] width 119 height 18
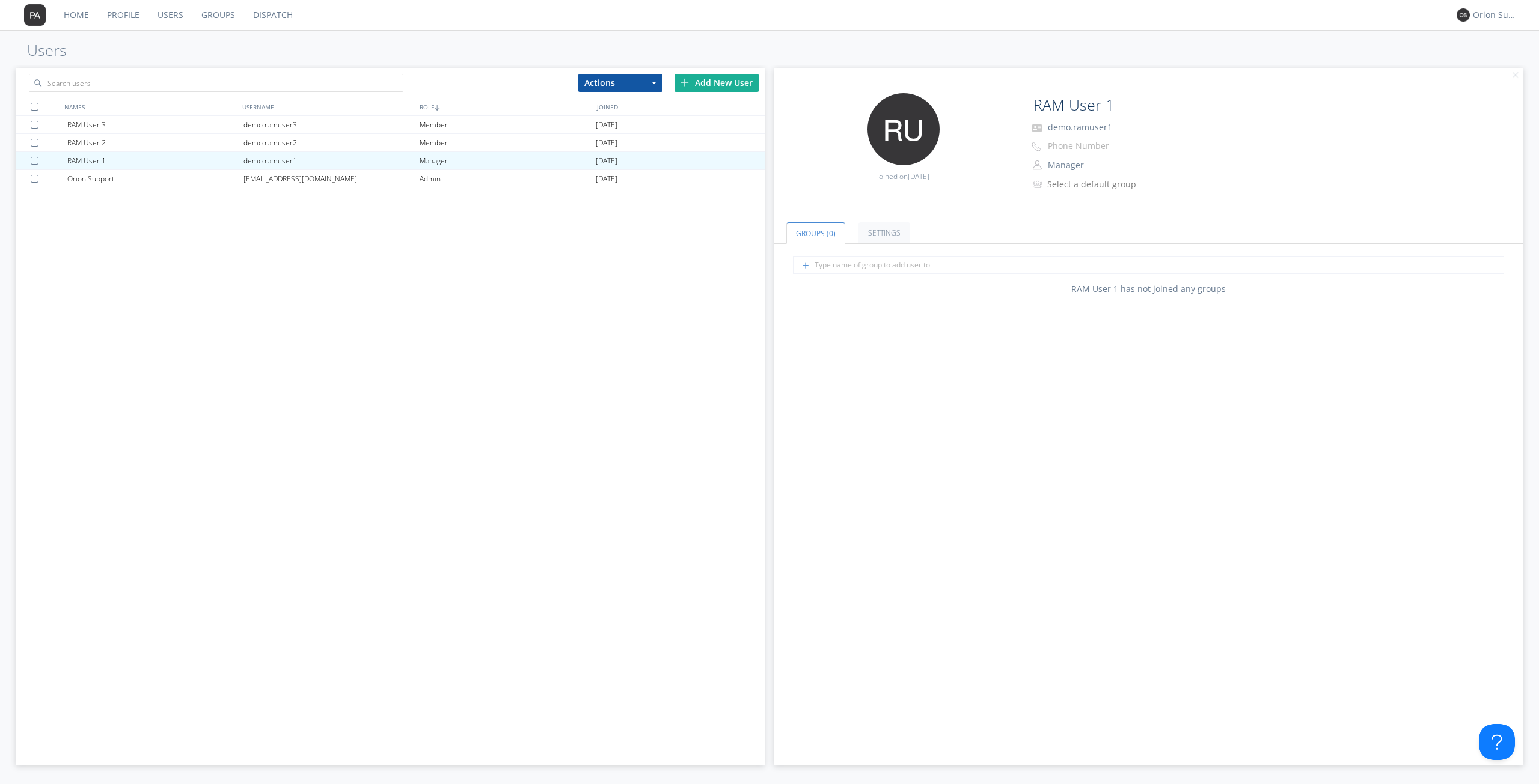
click at [213, 15] on link "Groups" at bounding box center [218, 15] width 52 height 30
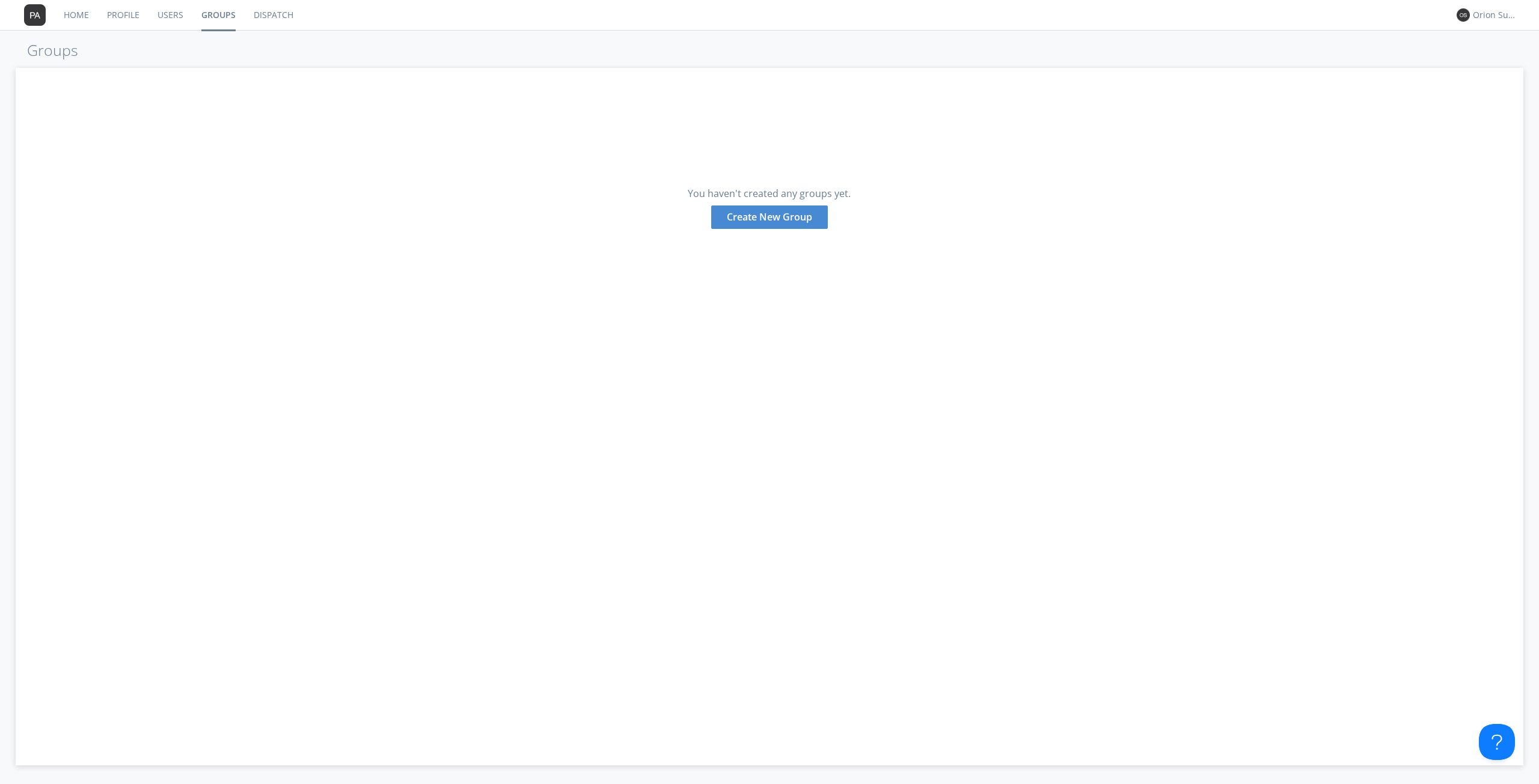
click at [750, 220] on div "Create New Group" at bounding box center [770, 217] width 116 height 24
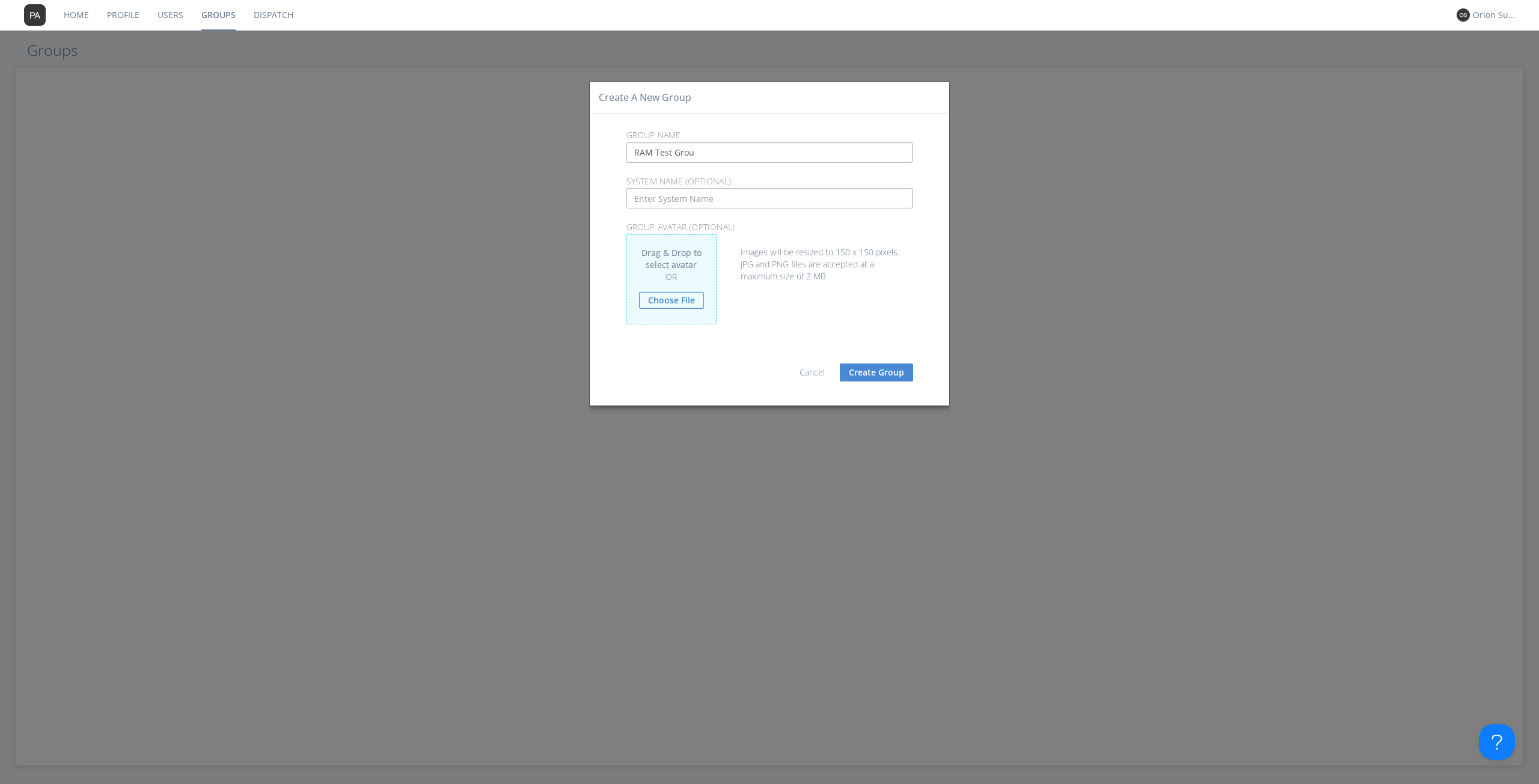
type input "RAM Test Group"
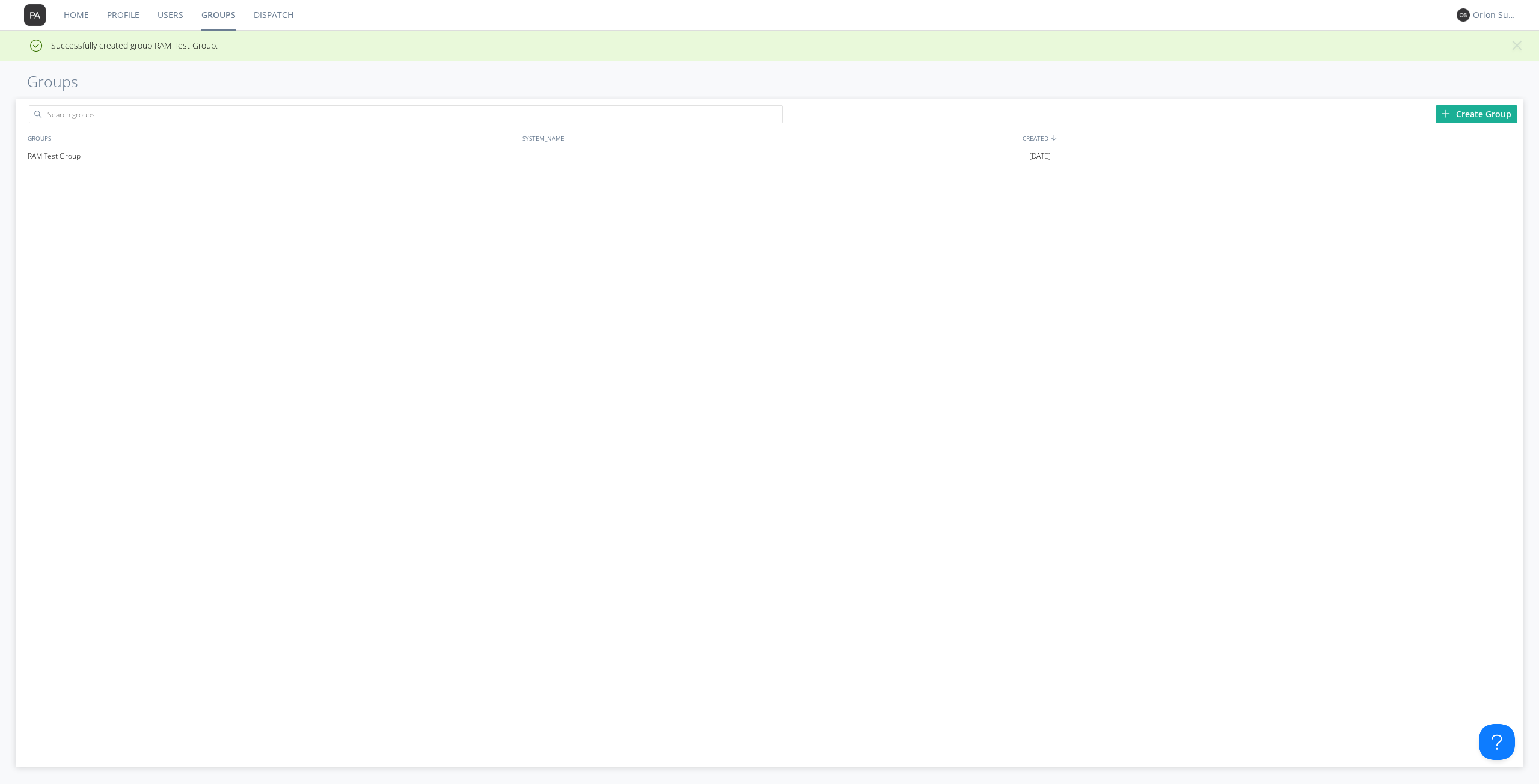
click at [152, 10] on link "Users" at bounding box center [170, 15] width 44 height 30
click at [33, 142] on div at bounding box center [62, 138] width 75 height 17
click at [1472, 109] on div "Add New User" at bounding box center [1475, 114] width 84 height 18
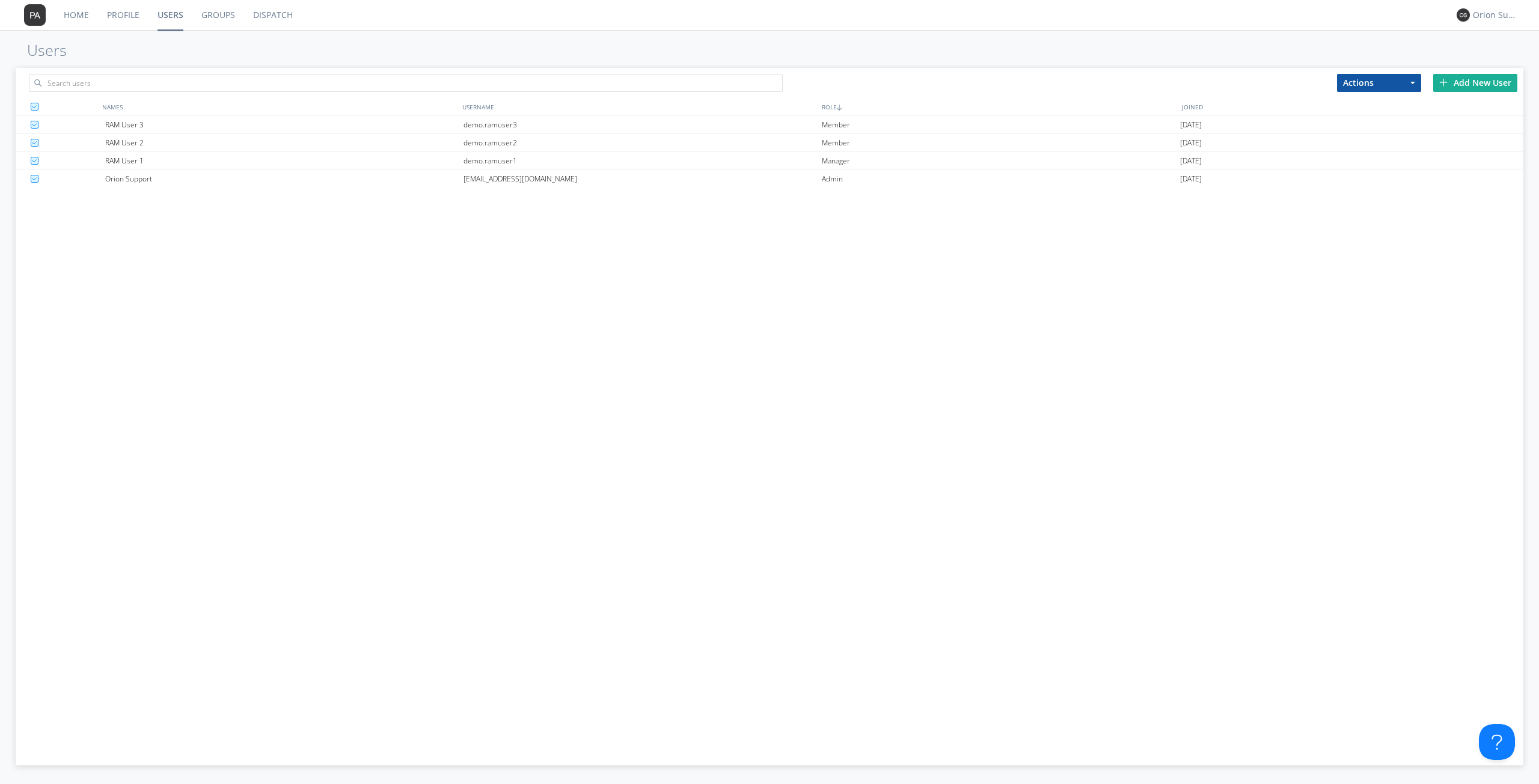
click at [1379, 81] on button "Actions" at bounding box center [1378, 83] width 84 height 18
click at [1378, 103] on link "Add to Group" at bounding box center [1378, 103] width 83 height 16
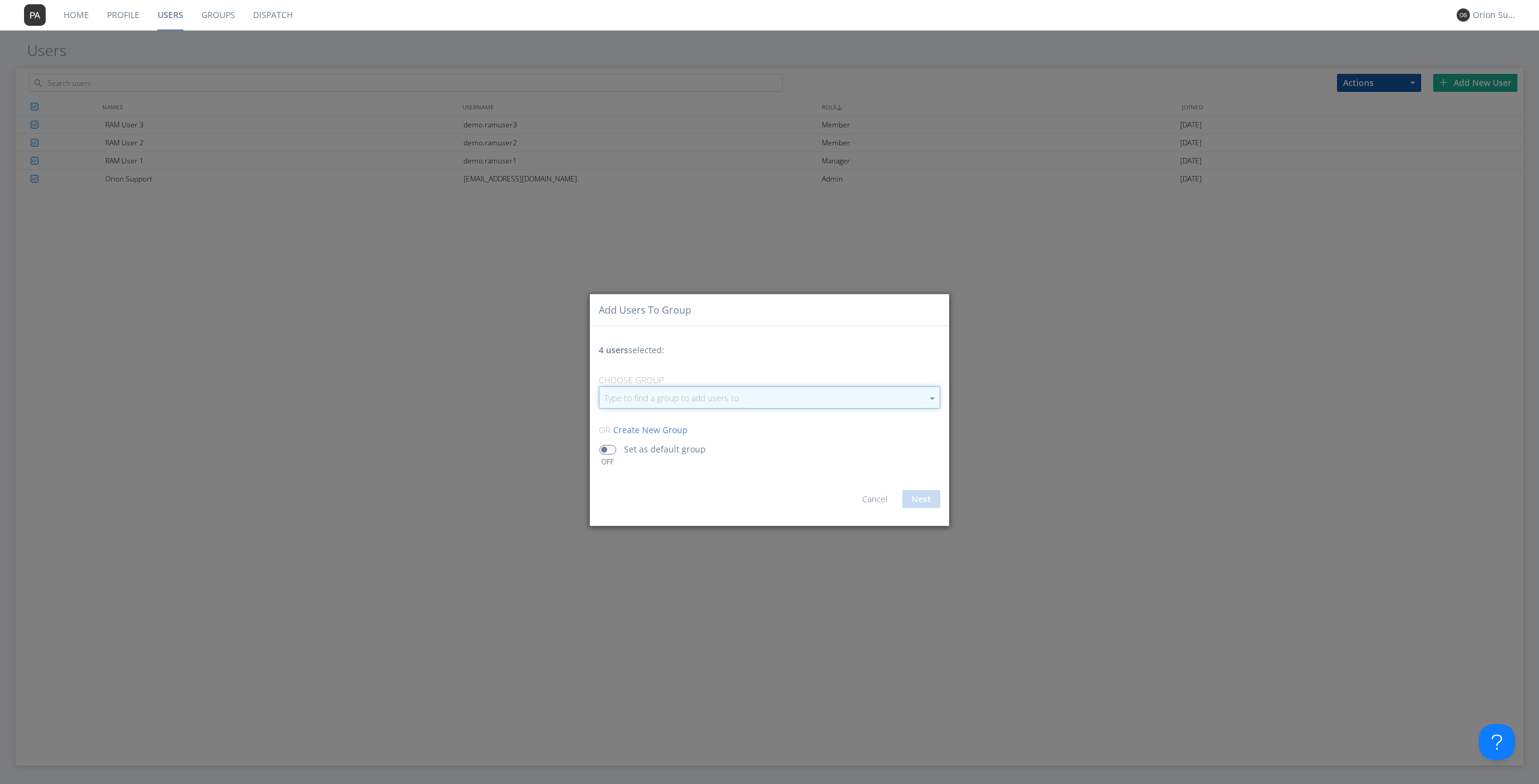
click at [690, 398] on input "button" at bounding box center [769, 397] width 340 height 21
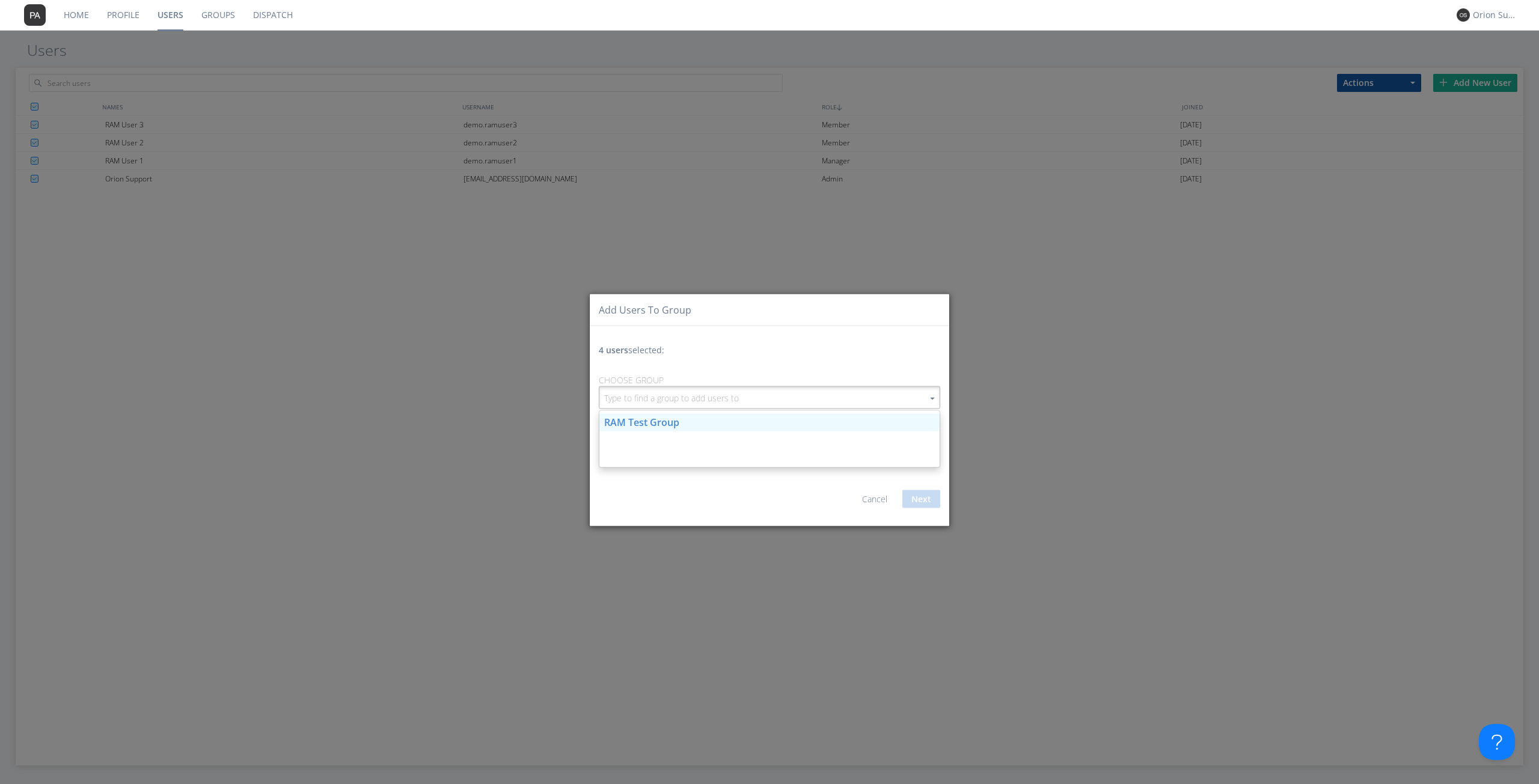
click at [687, 419] on link "RAM Test Group" at bounding box center [769, 422] width 340 height 17
type input "RAM Test Group"
click at [619, 447] on div "OFF" at bounding box center [607, 457] width 30 height 24
click at [616, 447] on div "OFF" at bounding box center [607, 457] width 30 height 24
click at [610, 446] on span at bounding box center [607, 451] width 17 height 10
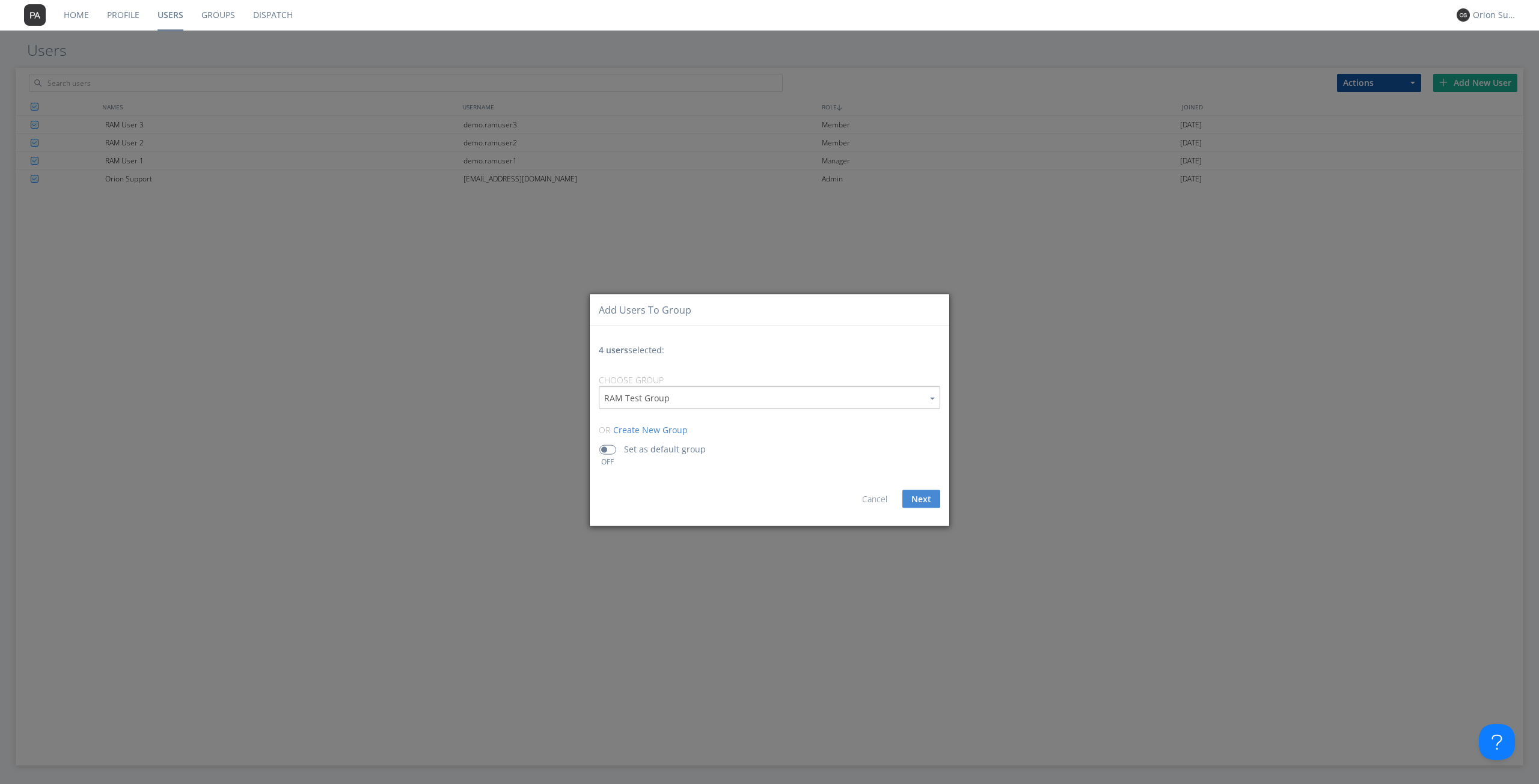
click at [0, 0] on input "checkbox" at bounding box center [0, 0] width 0 height 0
click at [918, 502] on button "Next" at bounding box center [921, 500] width 38 height 18
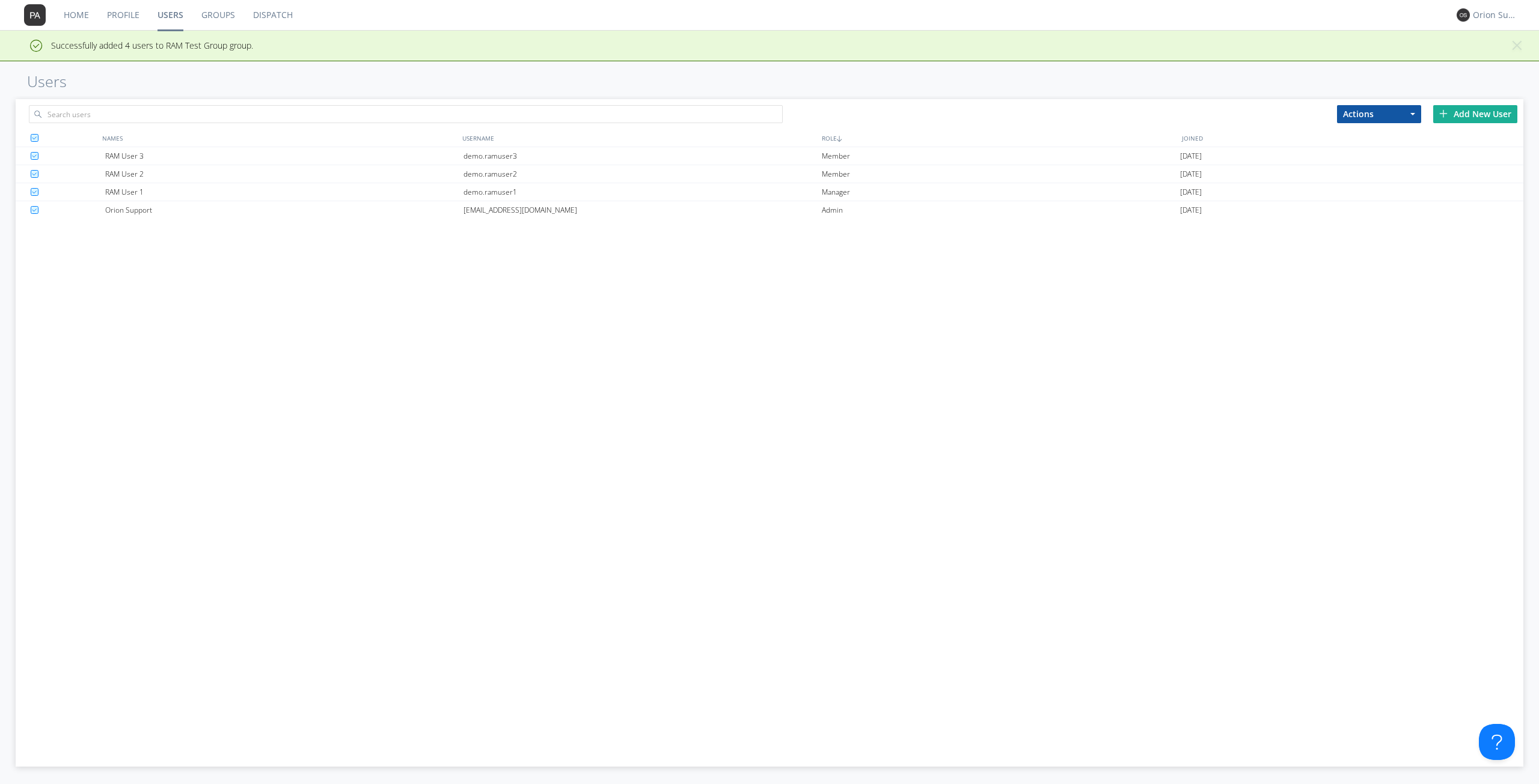
click at [213, 15] on link "Groups" at bounding box center [218, 15] width 52 height 30
click at [220, 157] on div "RAM Test Group" at bounding box center [273, 156] width 497 height 18
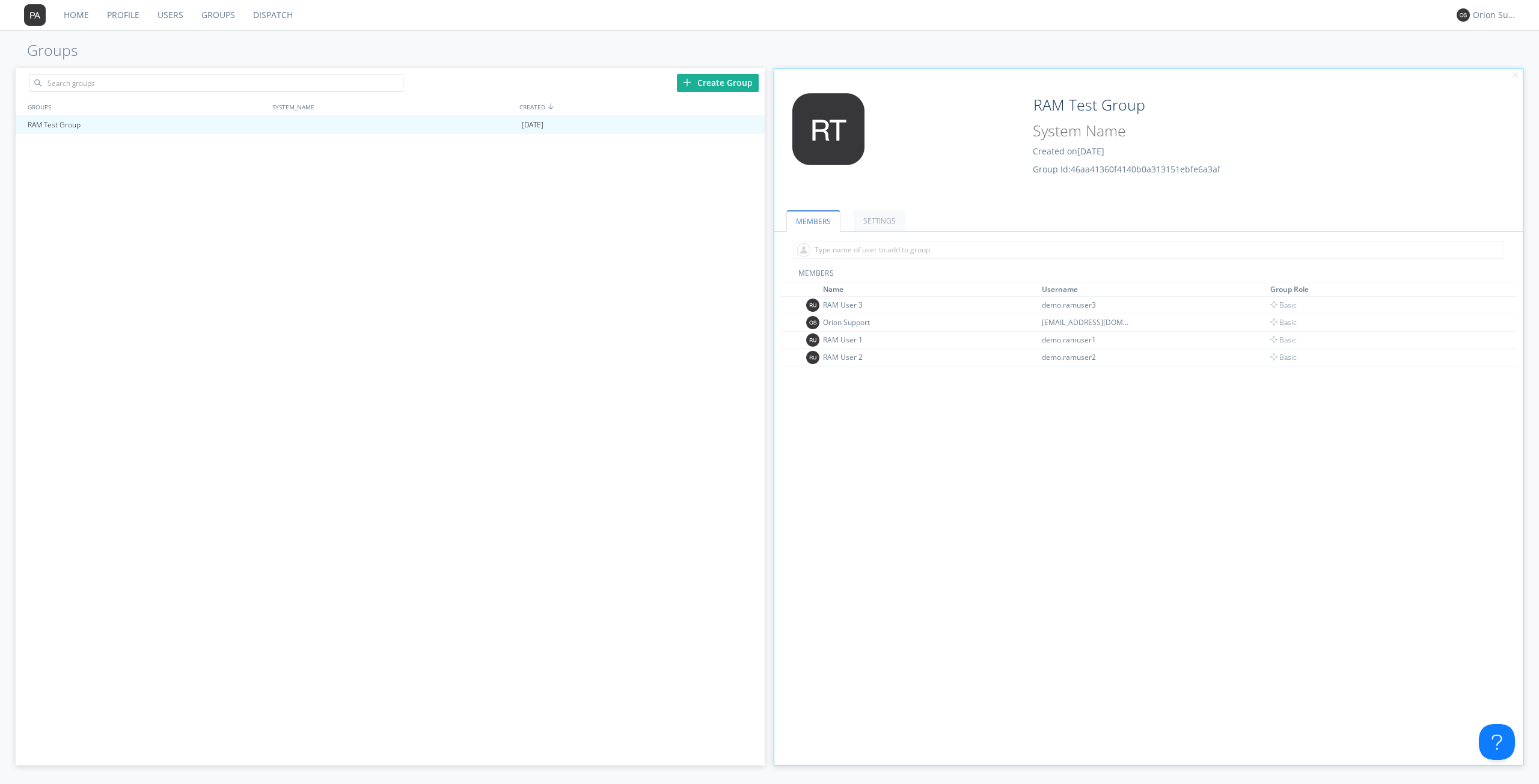
click at [74, 21] on link "Home" at bounding box center [76, 15] width 43 height 30
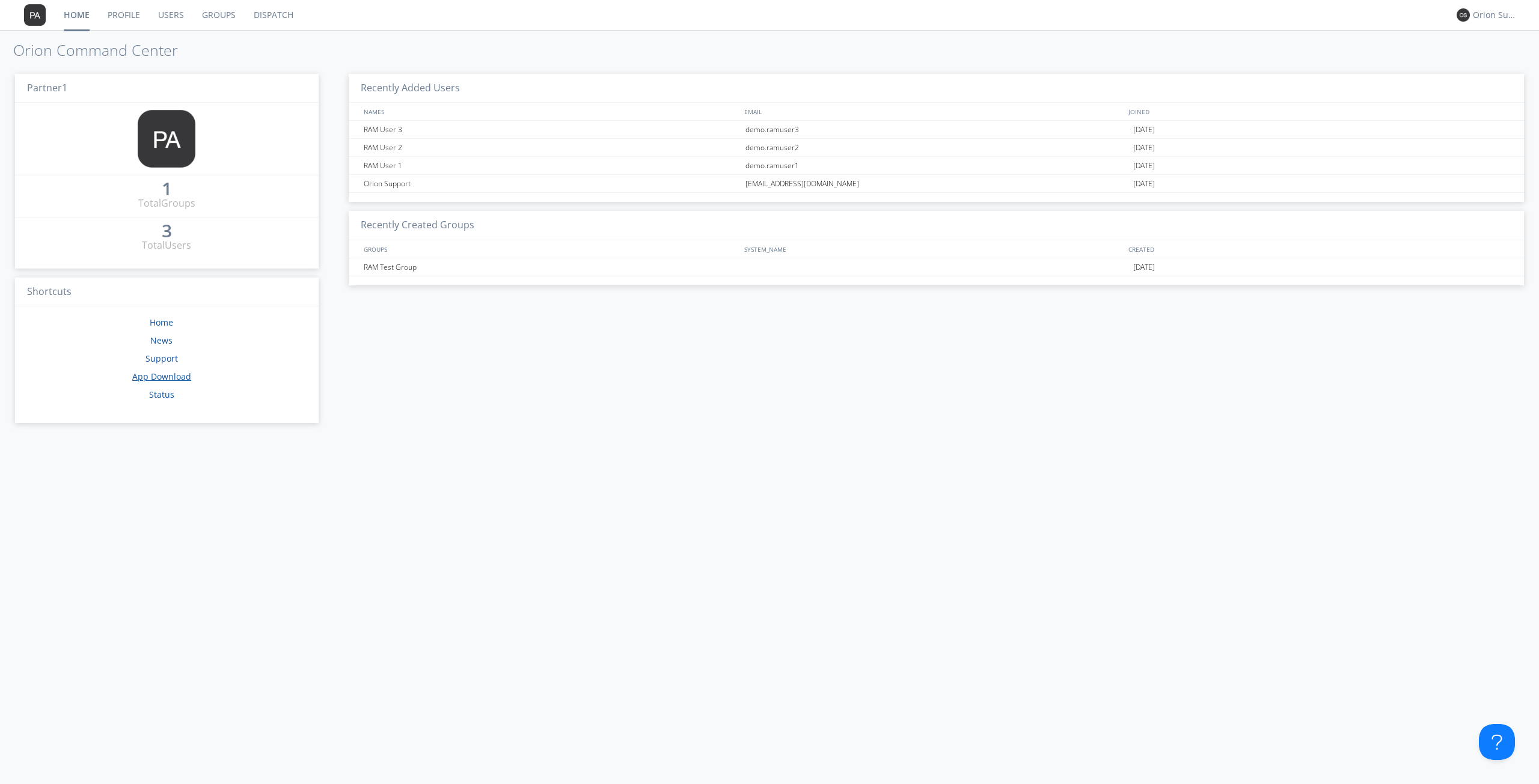
click at [164, 376] on link "App Download" at bounding box center [161, 377] width 59 height 11
click at [152, 375] on link "App Download" at bounding box center [161, 377] width 59 height 11
